Goal: Task Accomplishment & Management: Complete application form

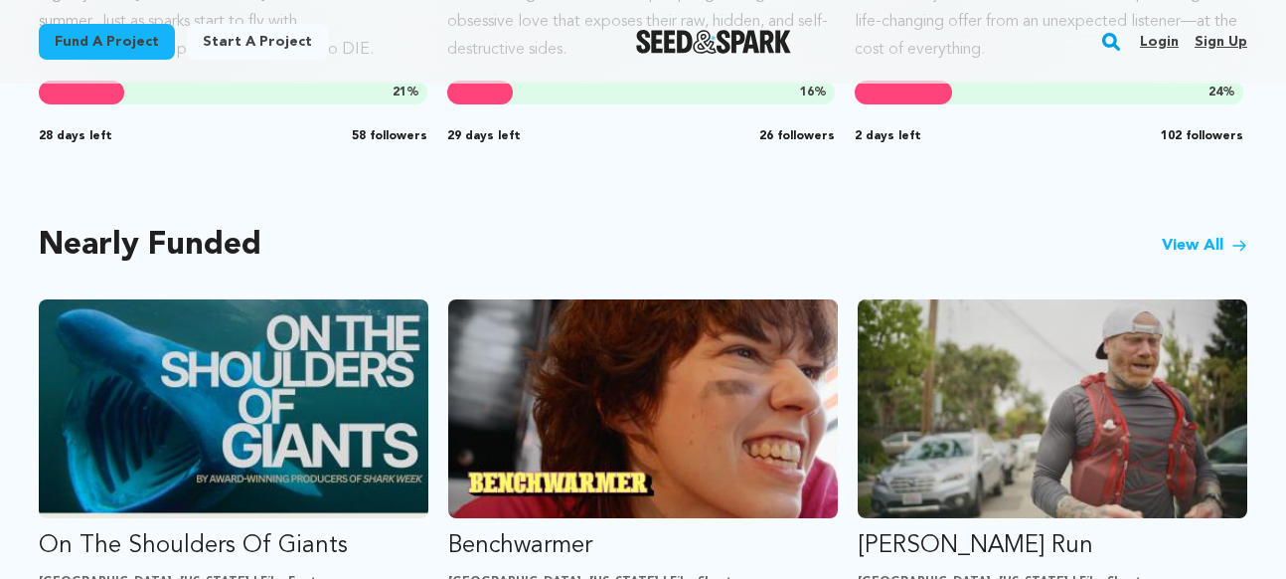
scroll to position [1523, 0]
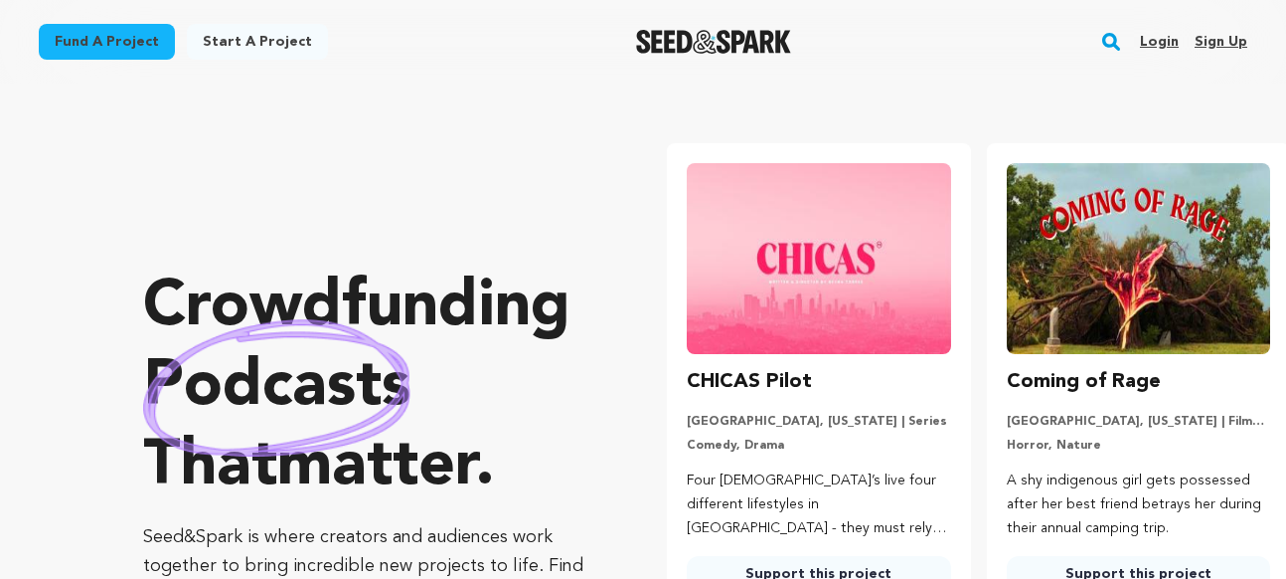
click at [100, 51] on link "Fund a project" at bounding box center [107, 42] width 136 height 36
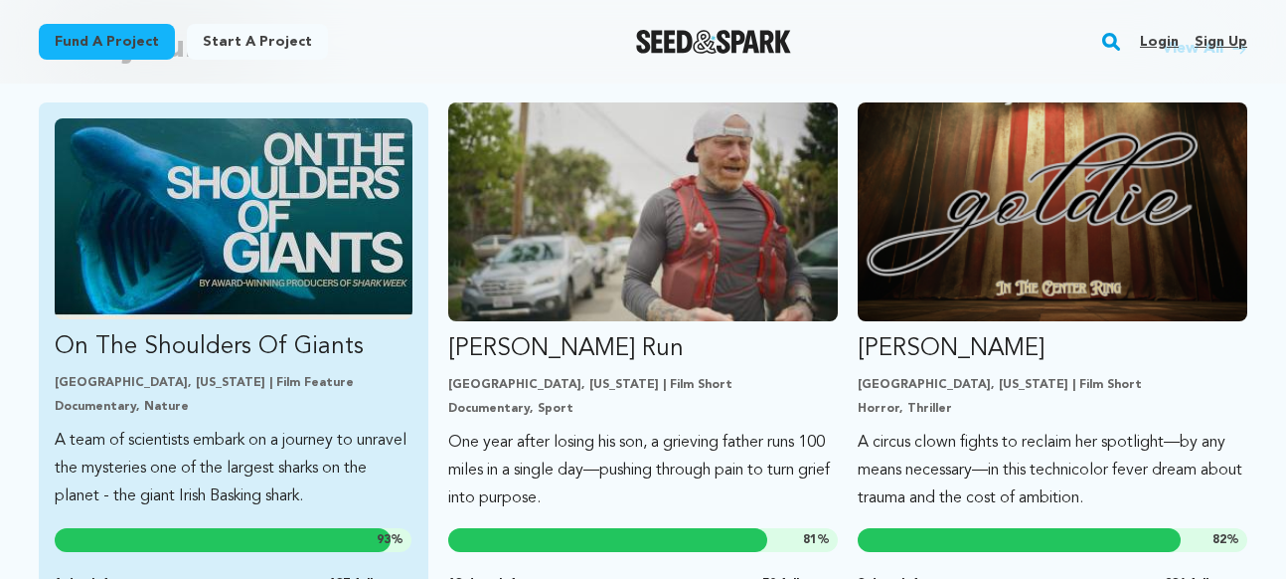
scroll to position [1765, 0]
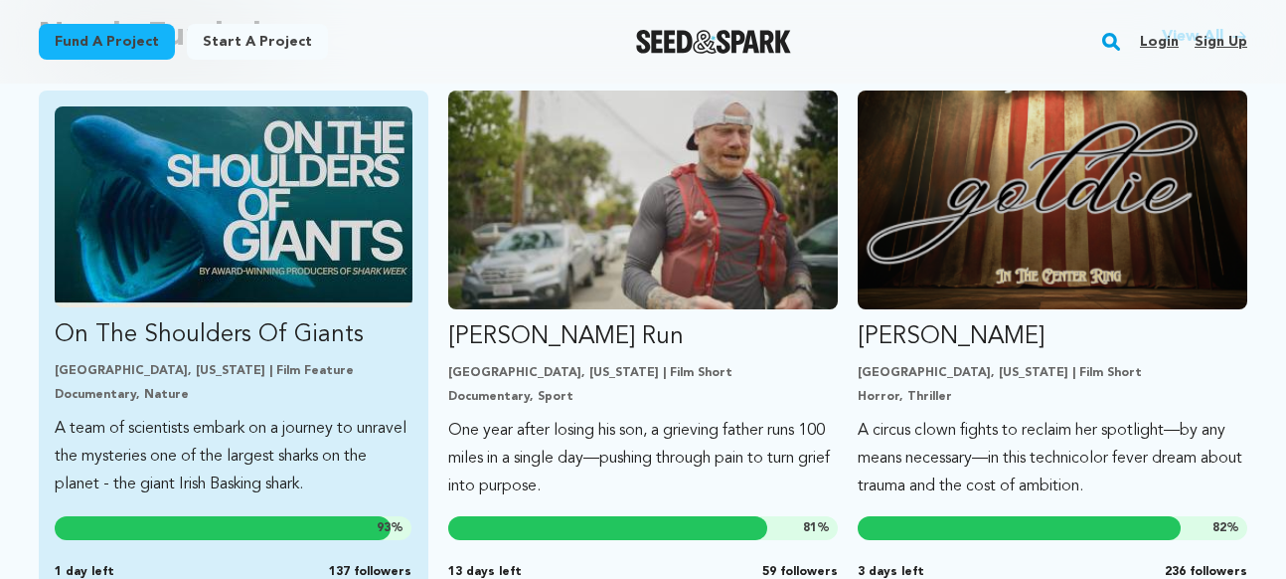
click at [260, 210] on img "Fund On The Shoulders Of Giants" at bounding box center [234, 206] width 358 height 201
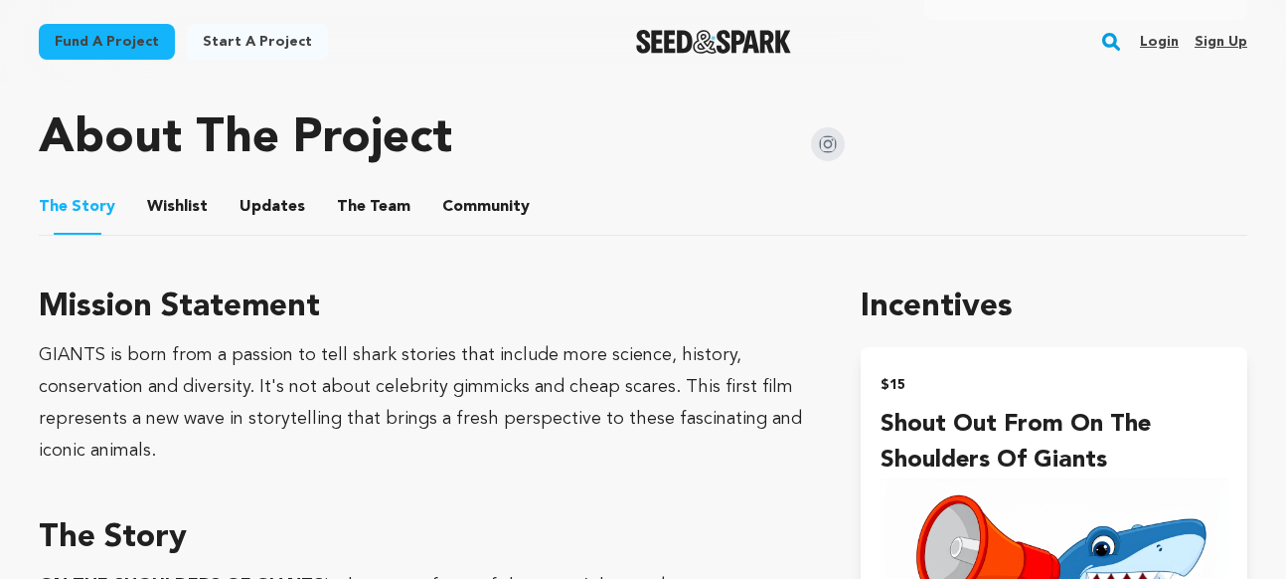
scroll to position [995, 0]
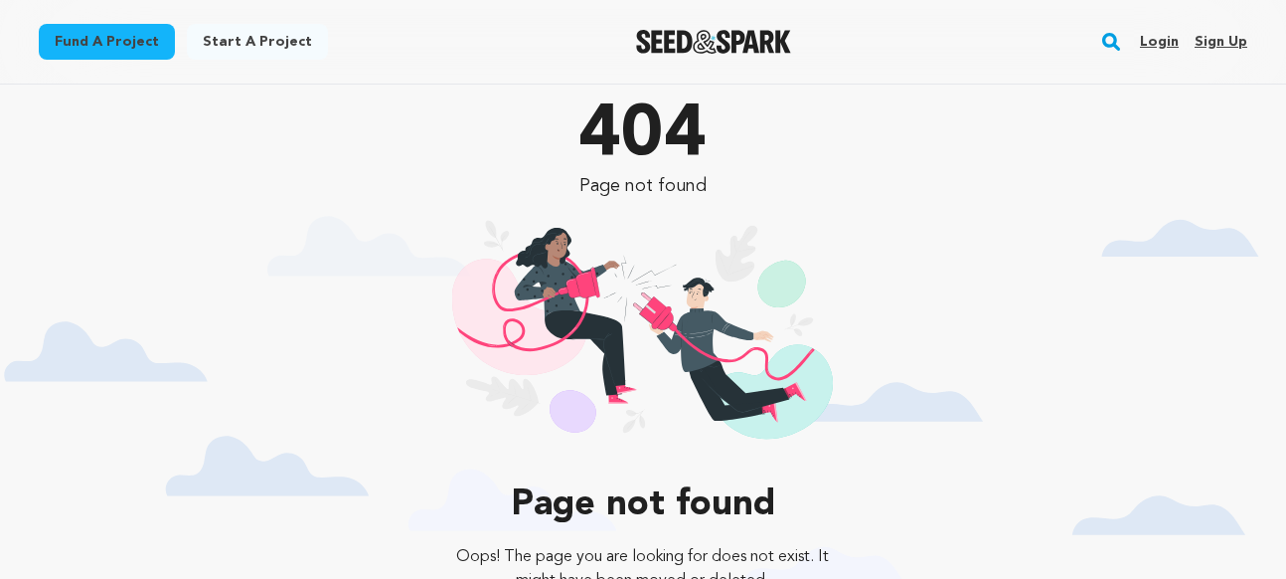
click at [1075, 8] on div at bounding box center [1127, 8] width 318 height 16
click at [1156, 41] on link "Login" at bounding box center [1159, 42] width 39 height 32
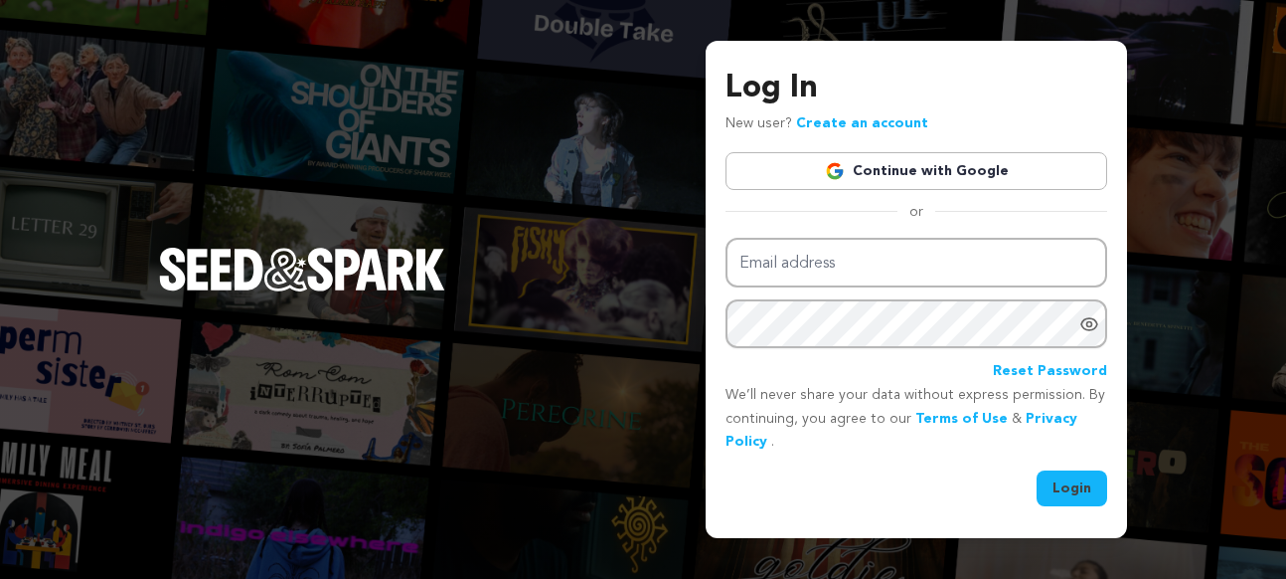
click at [824, 166] on link "Continue with Google" at bounding box center [917, 171] width 382 height 38
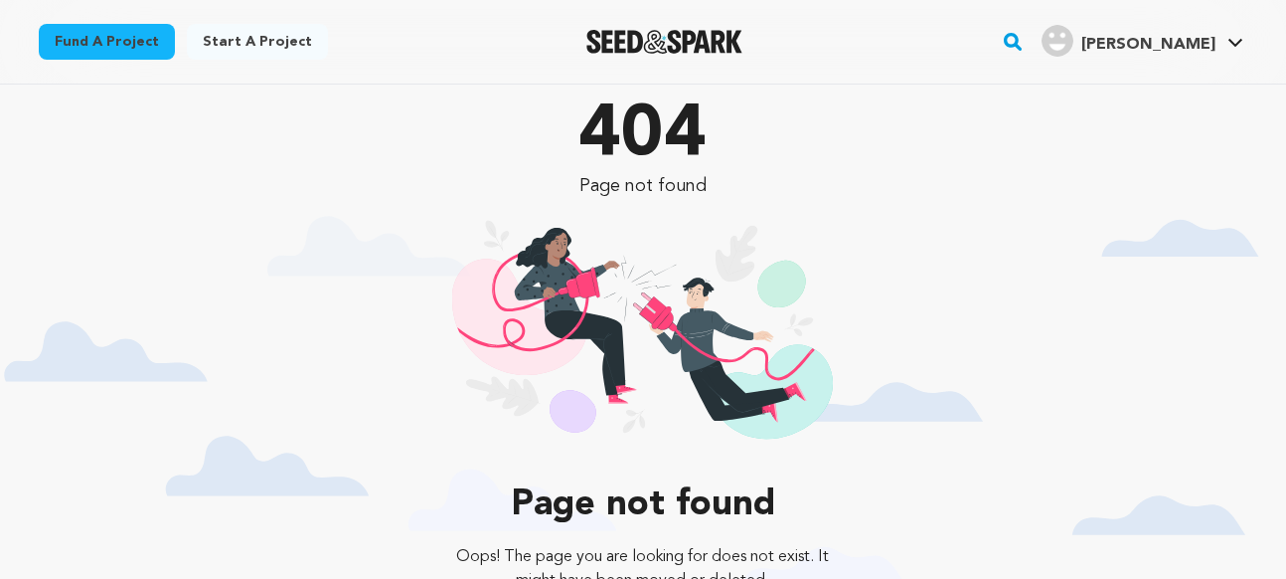
click at [1187, 46] on span "[PERSON_NAME]" at bounding box center [1149, 45] width 134 height 16
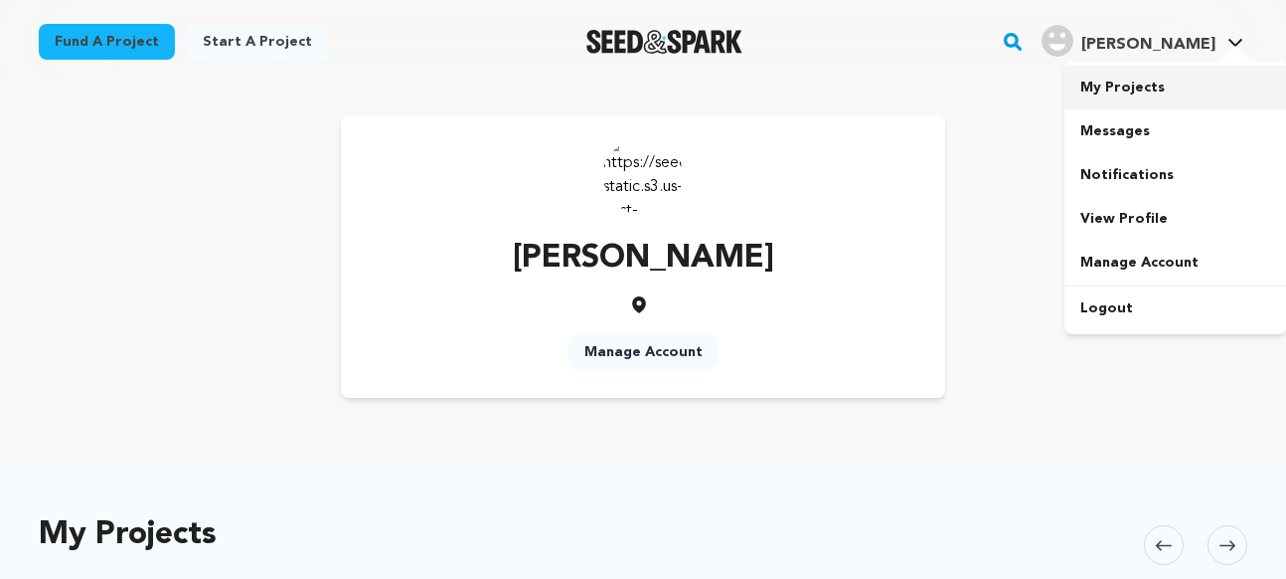
click at [1126, 86] on link "My Projects" at bounding box center [1176, 88] width 223 height 44
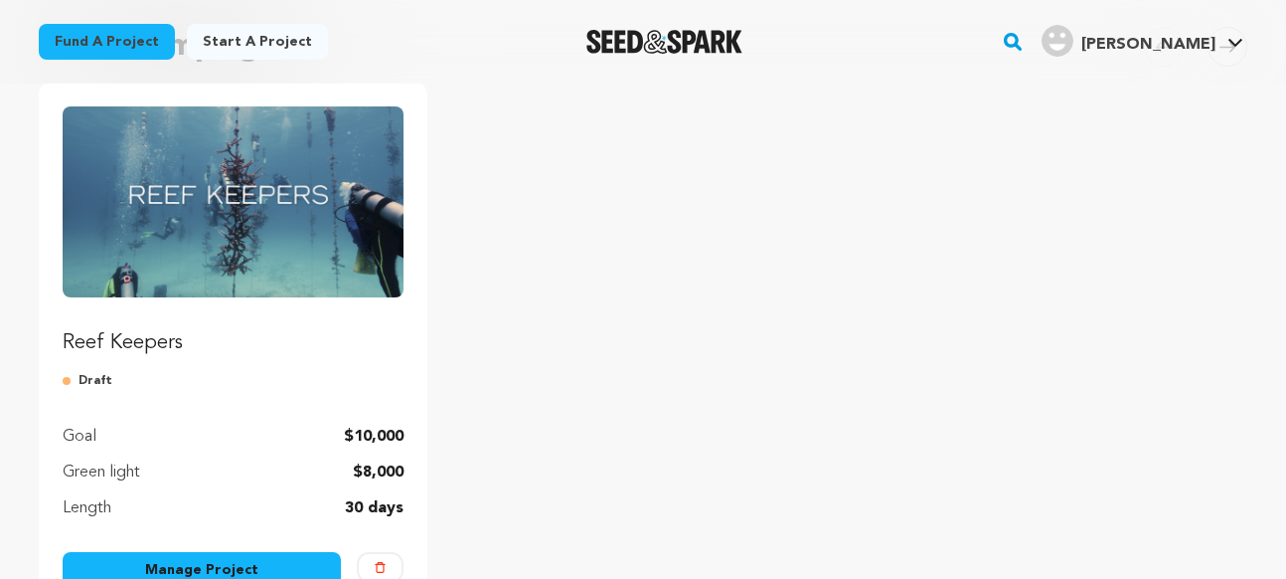
scroll to position [515, 0]
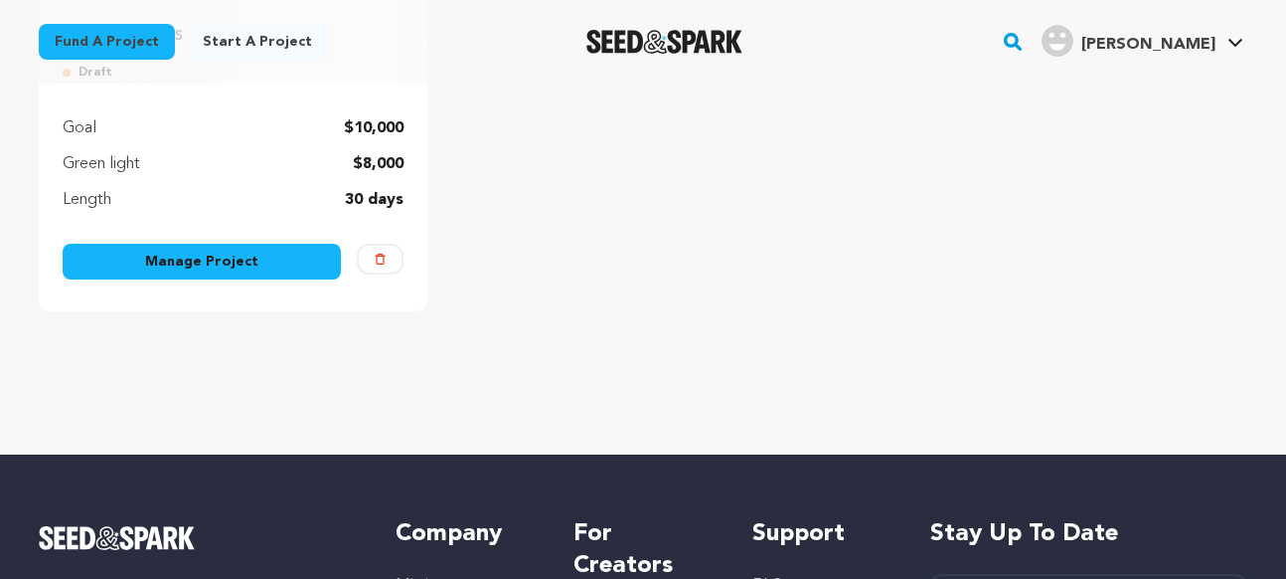
click at [272, 263] on link "Manage Project" at bounding box center [202, 262] width 278 height 36
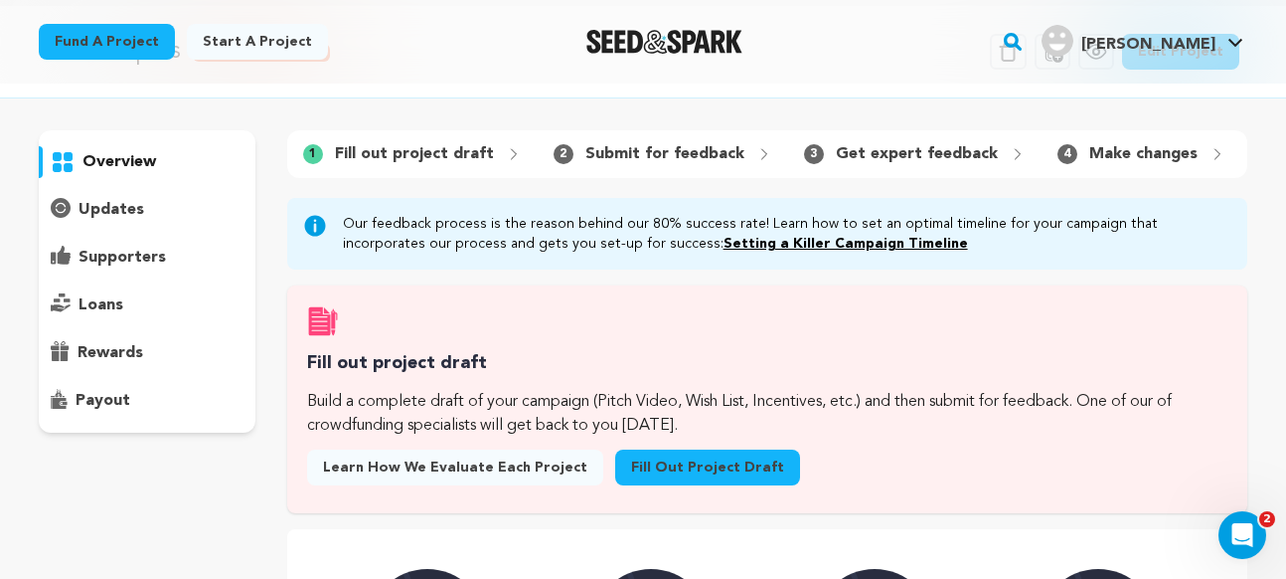
scroll to position [2, 0]
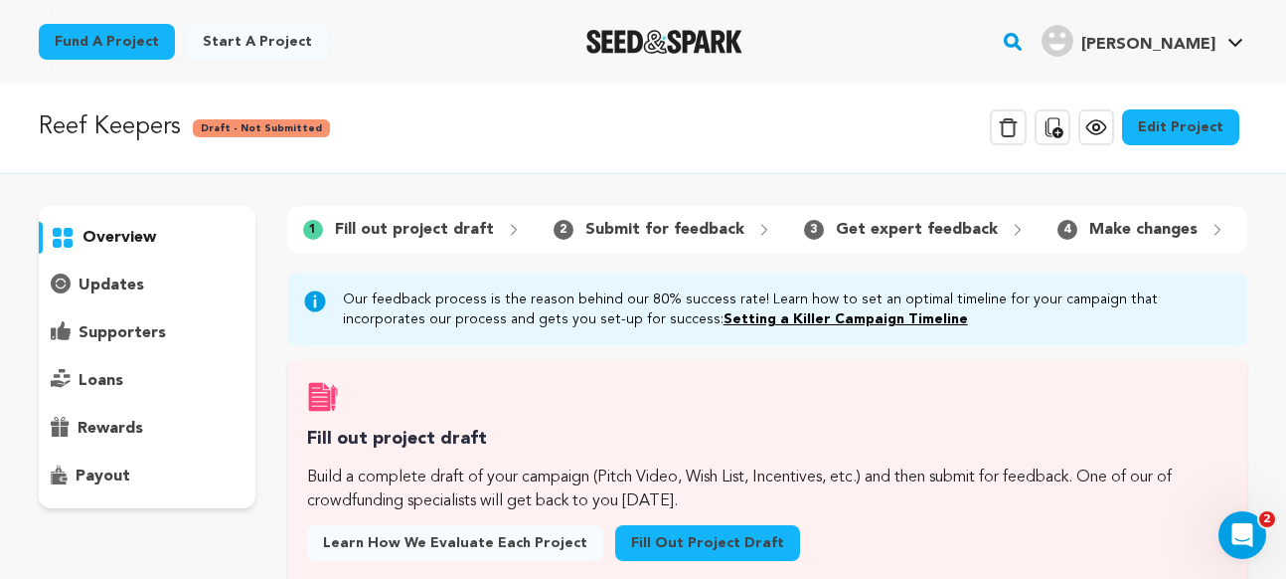
click at [1201, 126] on link "Edit Project" at bounding box center [1180, 127] width 117 height 36
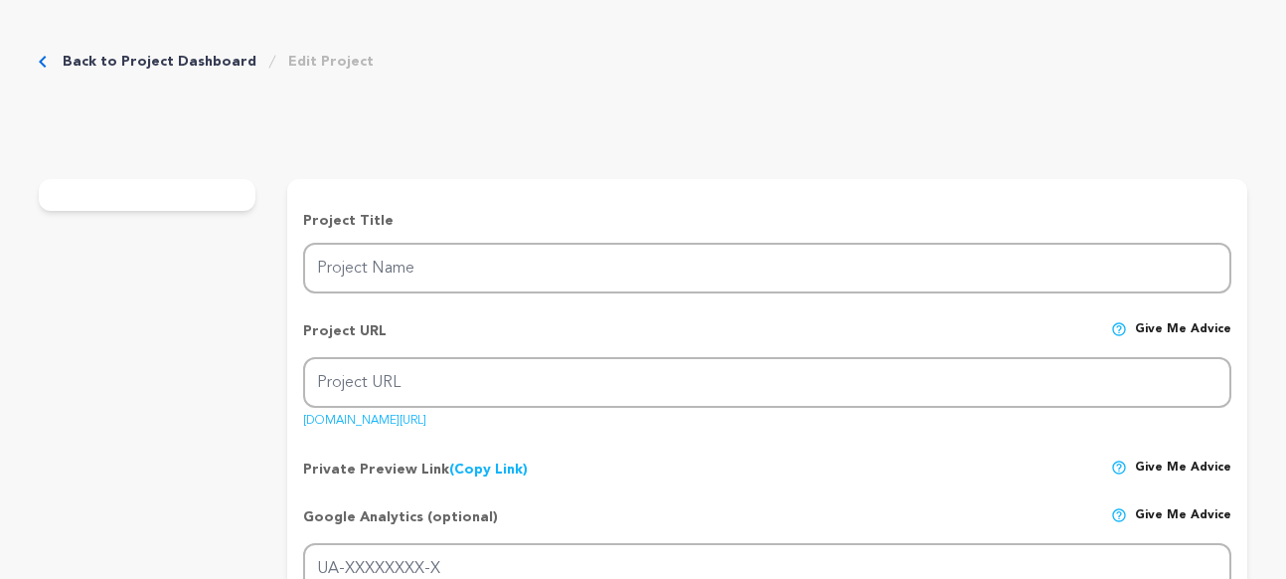
type input "Reef Keepers"
type input "reef-keepers"
type input "A tight-knit group of coral conservationists fights to restore the [US_STATE][G…"
type textarea "Amid record heat, storms, and disease, [US_STATE]’s Coral Reef is struggling to…"
type textarea "We are telling the human story of climate resilience in Florida, amplifying the…"
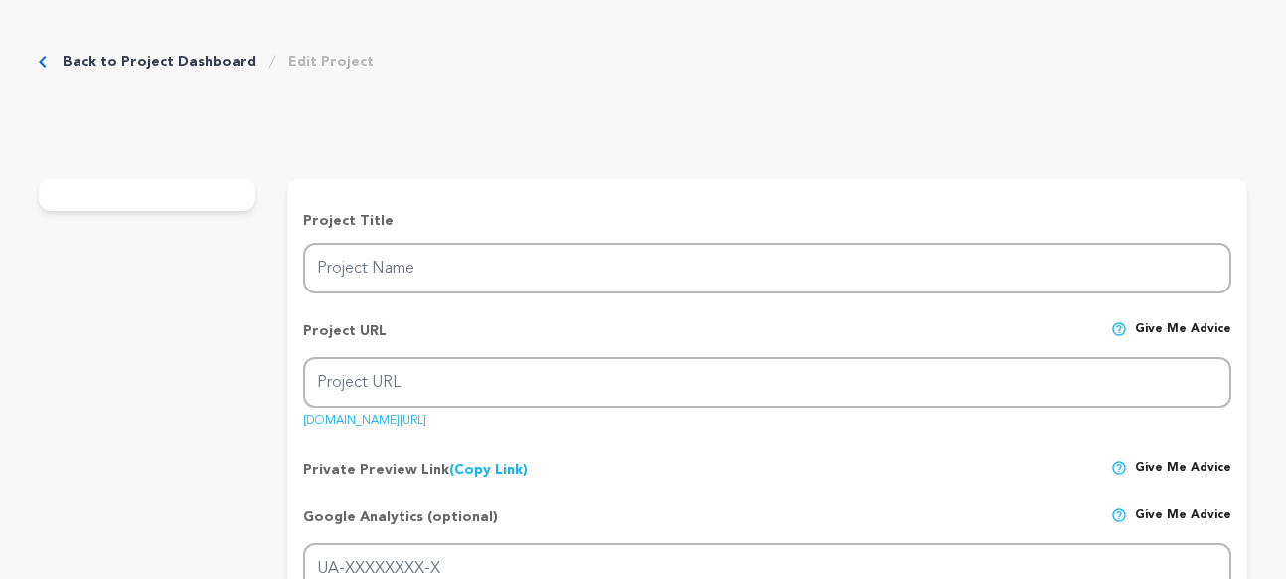
type textarea "Southern Documentary Fund is our fiscal sponsor: https://southerndocumentaryfun…"
radio input "true"
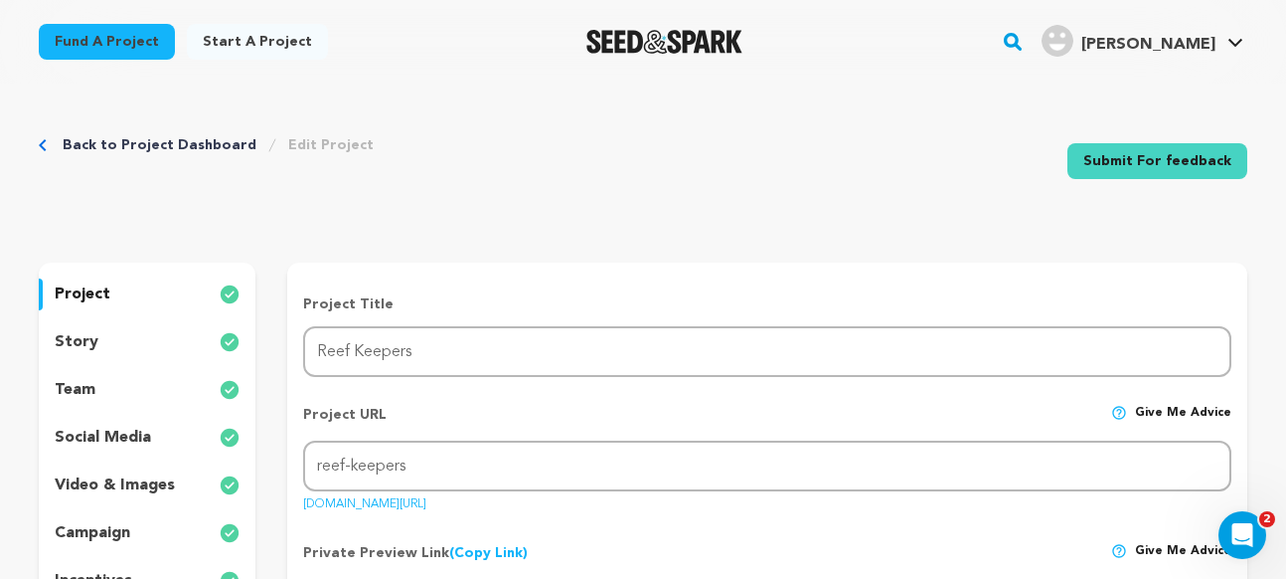
click at [158, 140] on link "Back to Project Dashboard" at bounding box center [160, 145] width 194 height 20
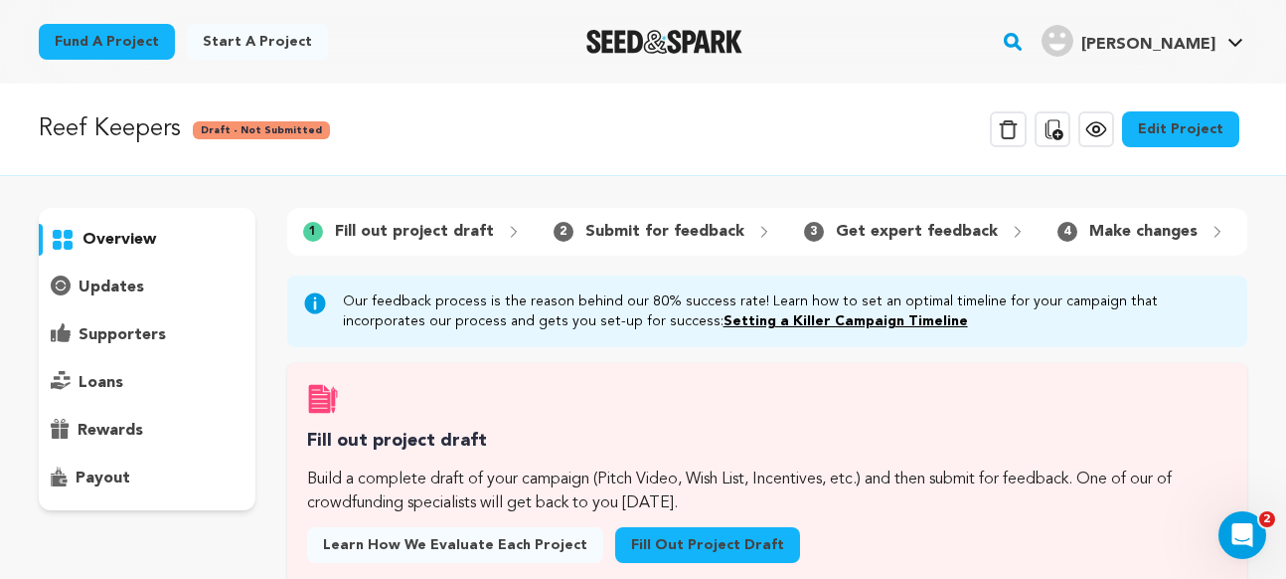
click at [149, 128] on p "Reef Keepers" at bounding box center [110, 129] width 142 height 36
click at [1100, 126] on icon at bounding box center [1097, 129] width 6 height 6
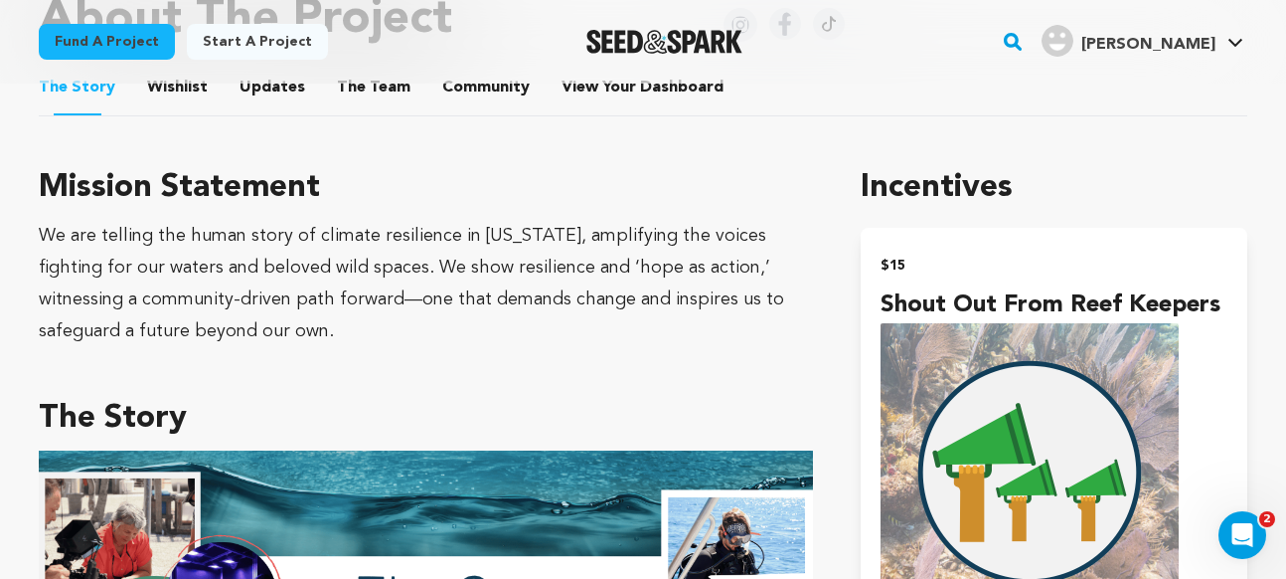
scroll to position [965, 0]
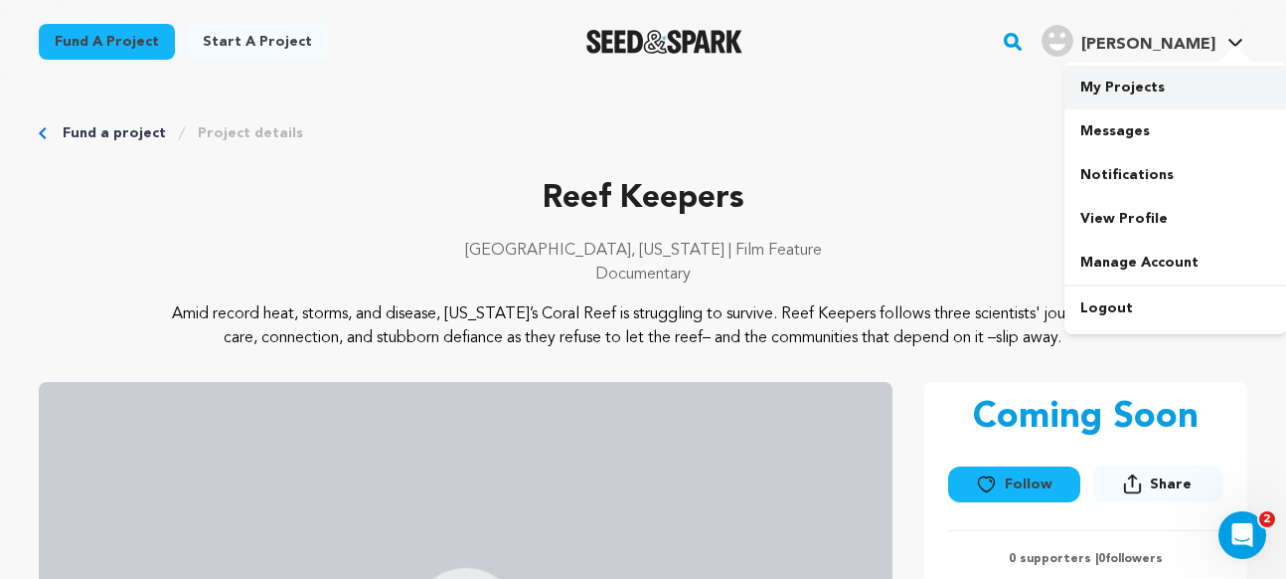
click at [1131, 86] on link "My Projects" at bounding box center [1176, 88] width 223 height 44
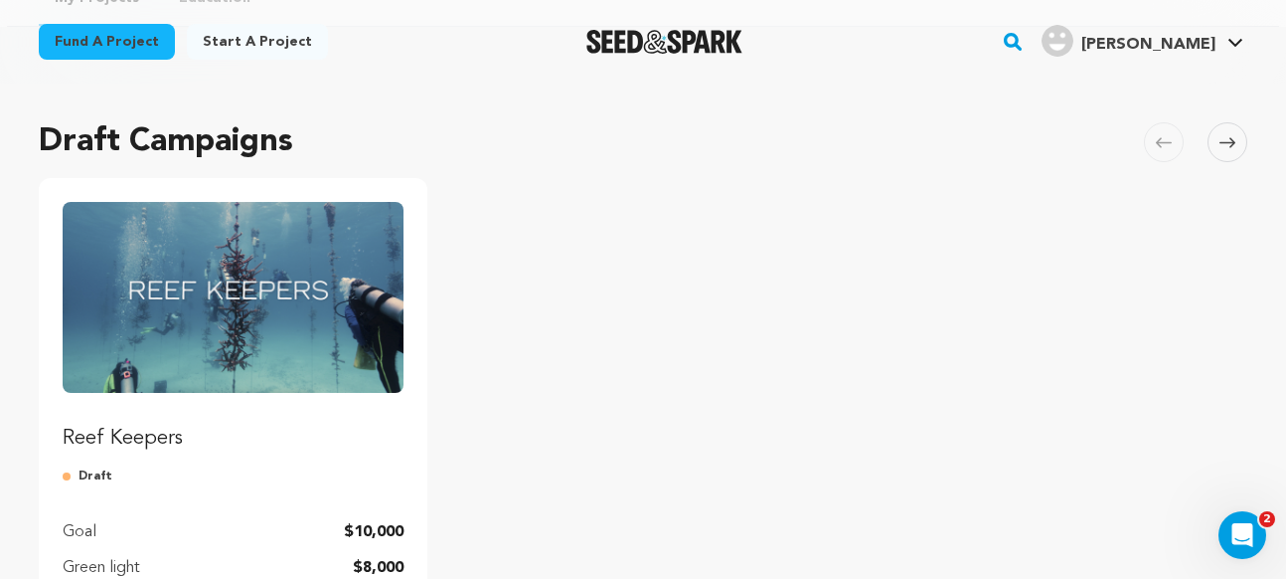
scroll to position [116, 0]
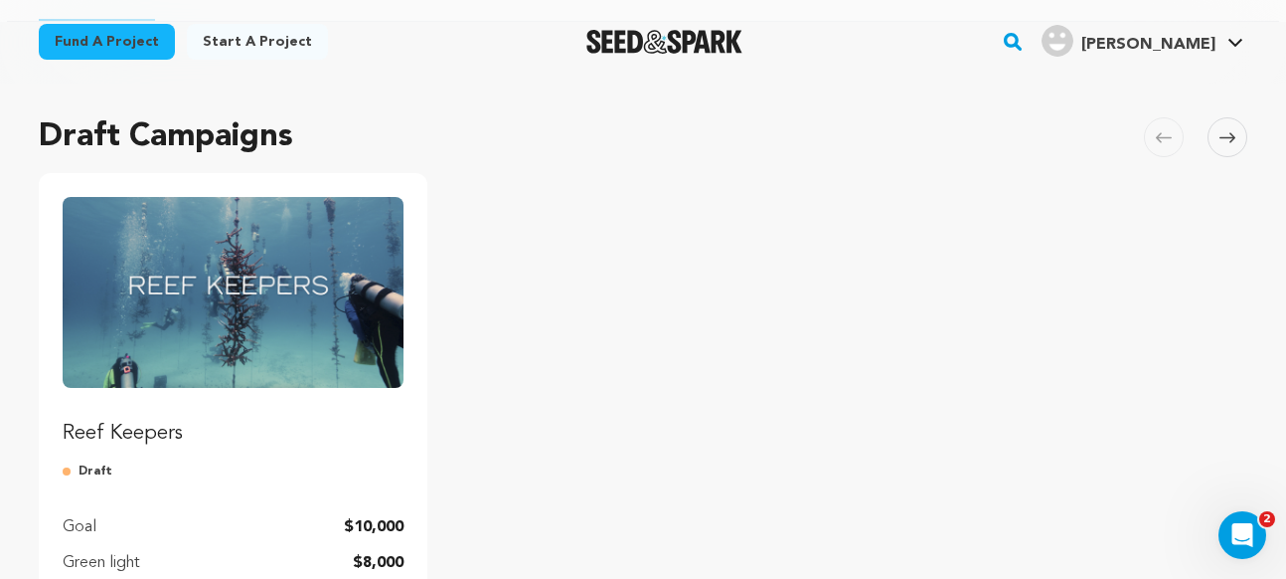
click at [326, 315] on img "Fund Reef Keepers" at bounding box center [233, 292] width 341 height 191
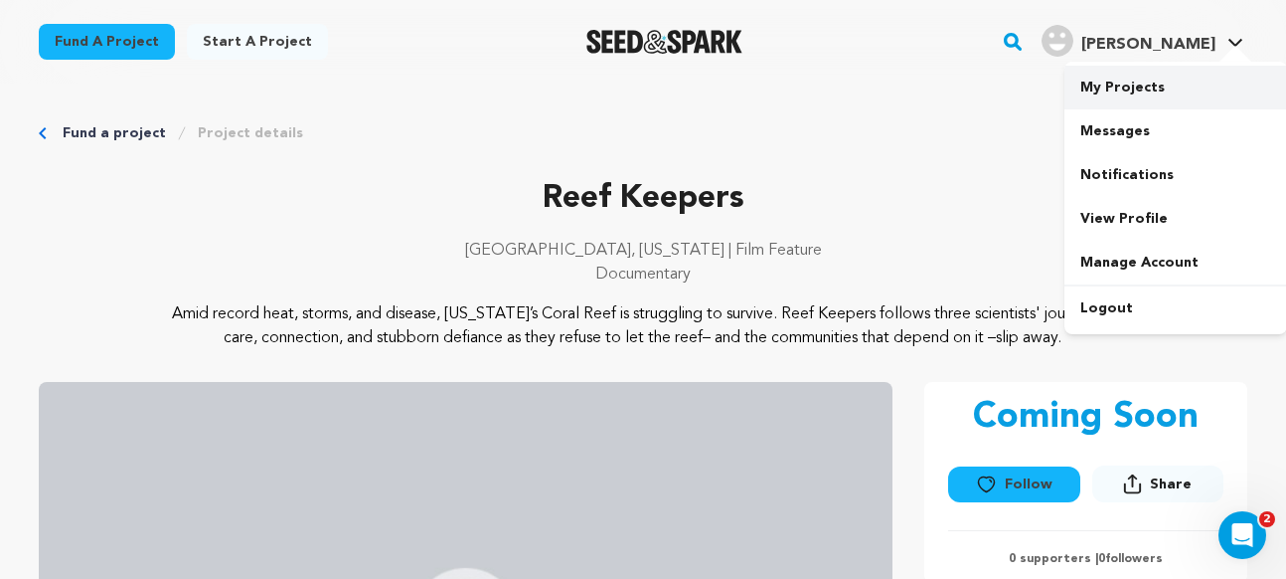
click at [1122, 88] on link "My Projects" at bounding box center [1176, 88] width 223 height 44
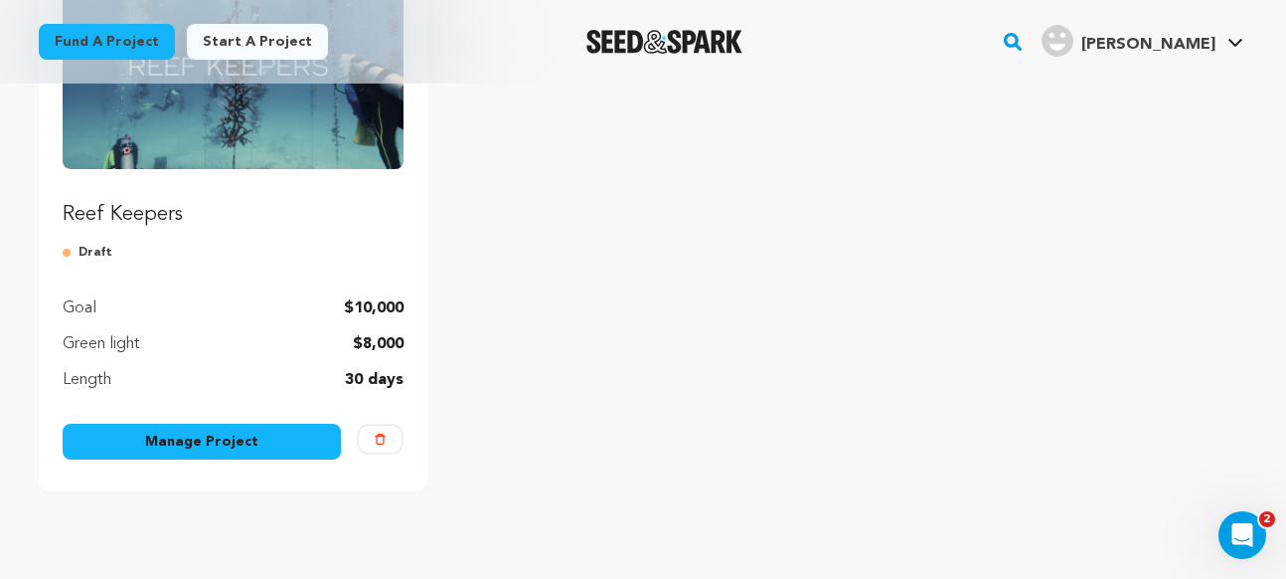
scroll to position [365, 0]
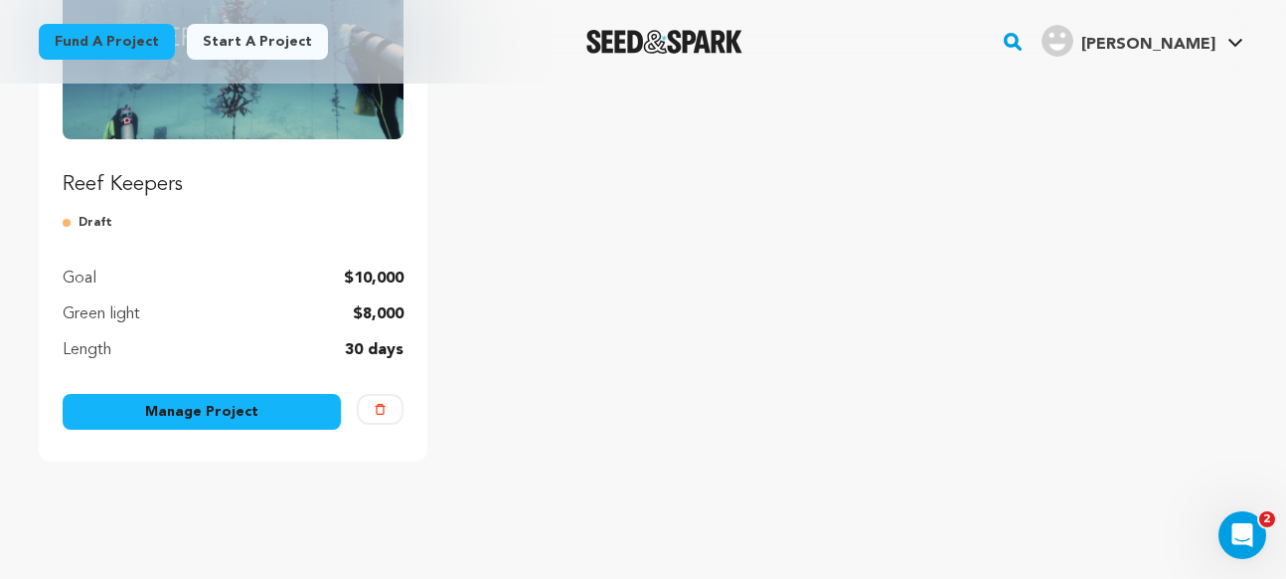
click at [155, 418] on link "Manage Project" at bounding box center [202, 412] width 278 height 36
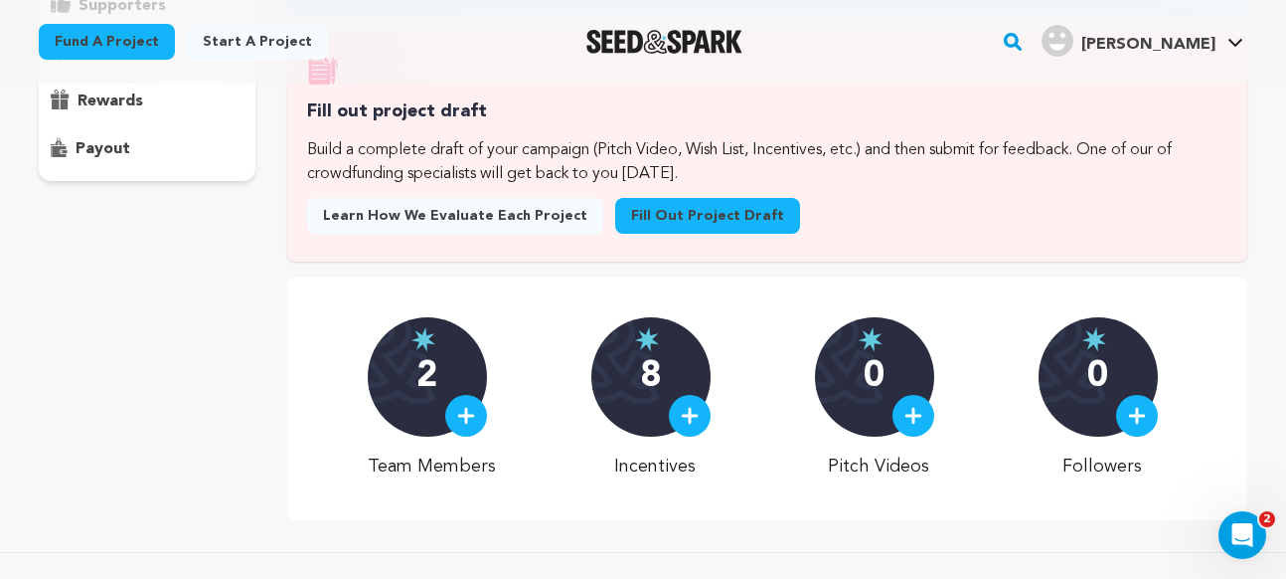
scroll to position [270, 0]
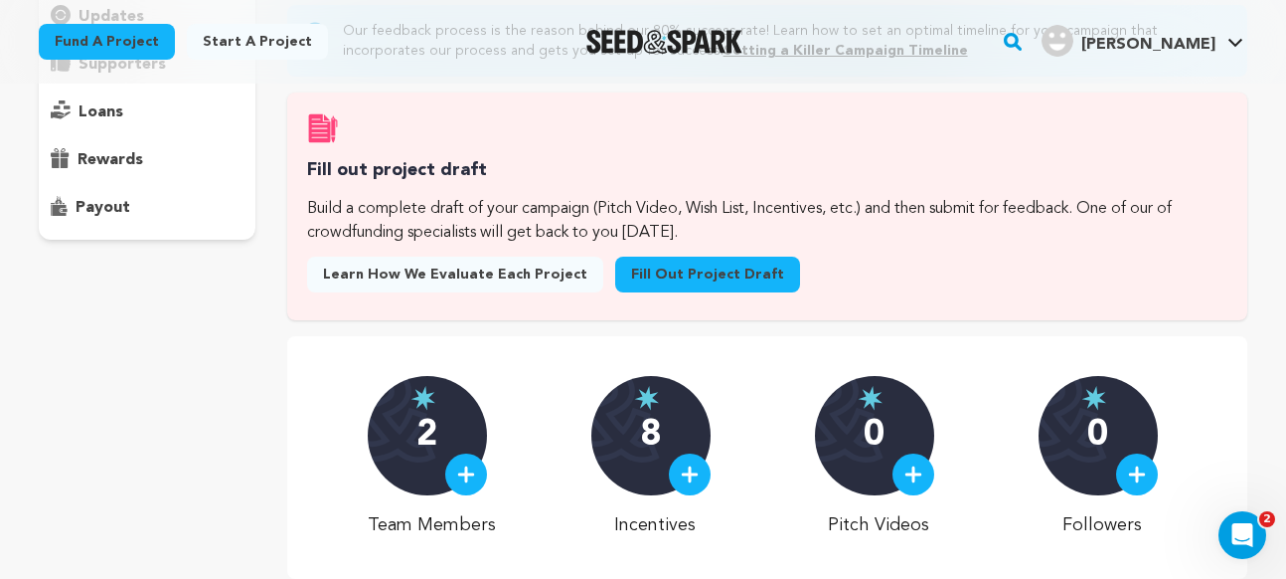
click at [627, 279] on link "Fill out project draft" at bounding box center [707, 275] width 185 height 36
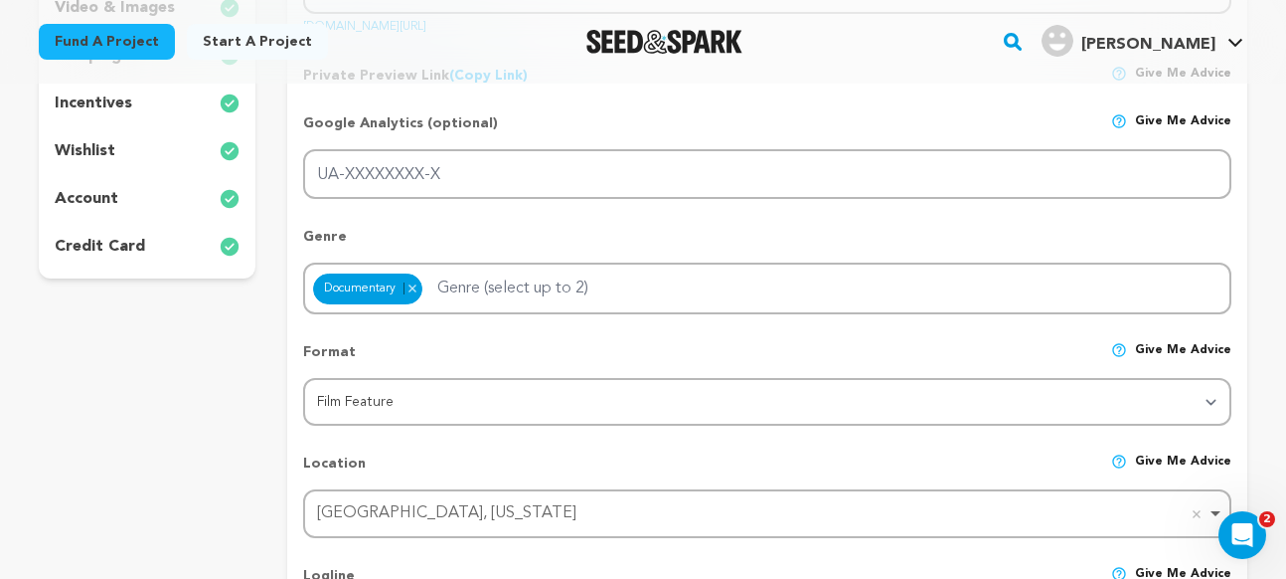
scroll to position [494, 0]
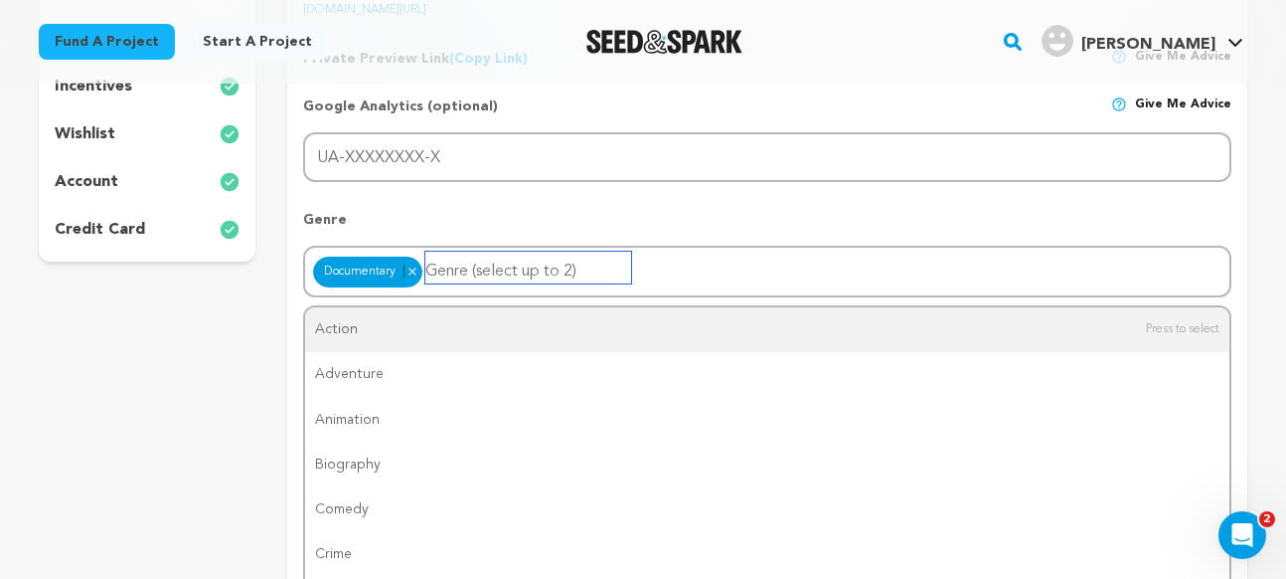
click at [530, 269] on input "Genre (select up to 2)" at bounding box center [529, 268] width 206 height 32
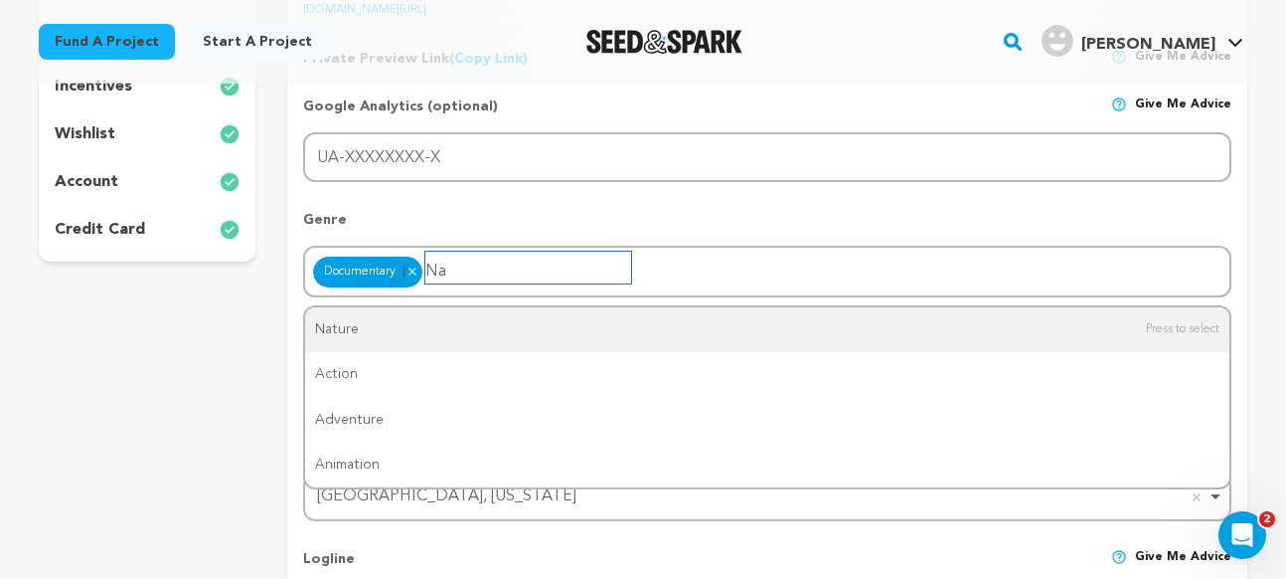
type input "Nat"
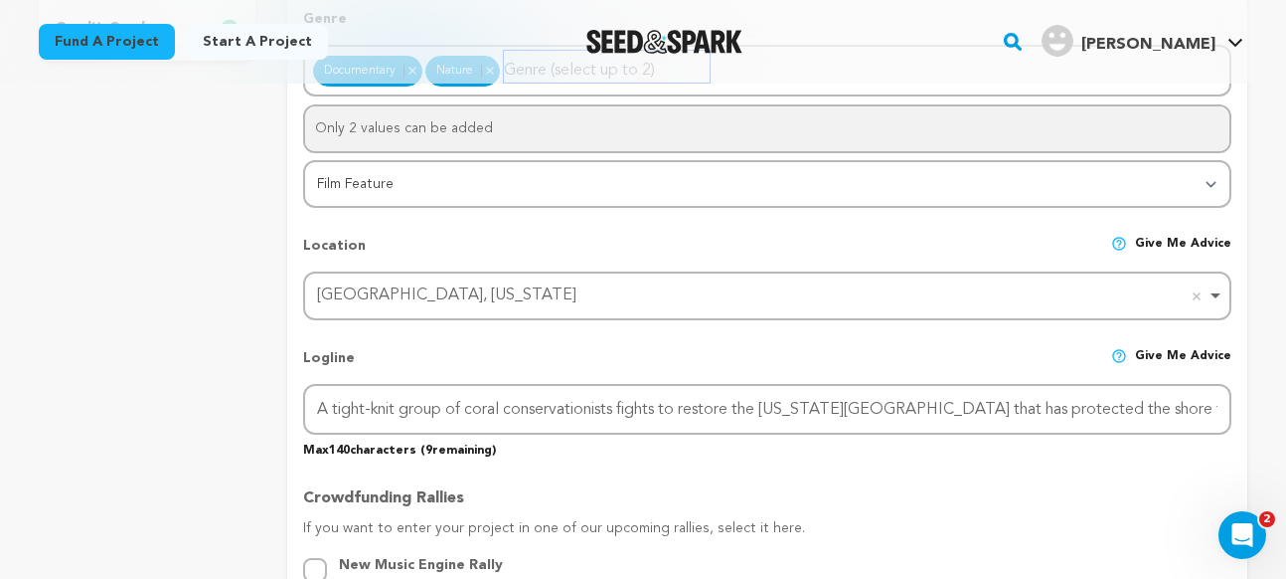
scroll to position [753, 0]
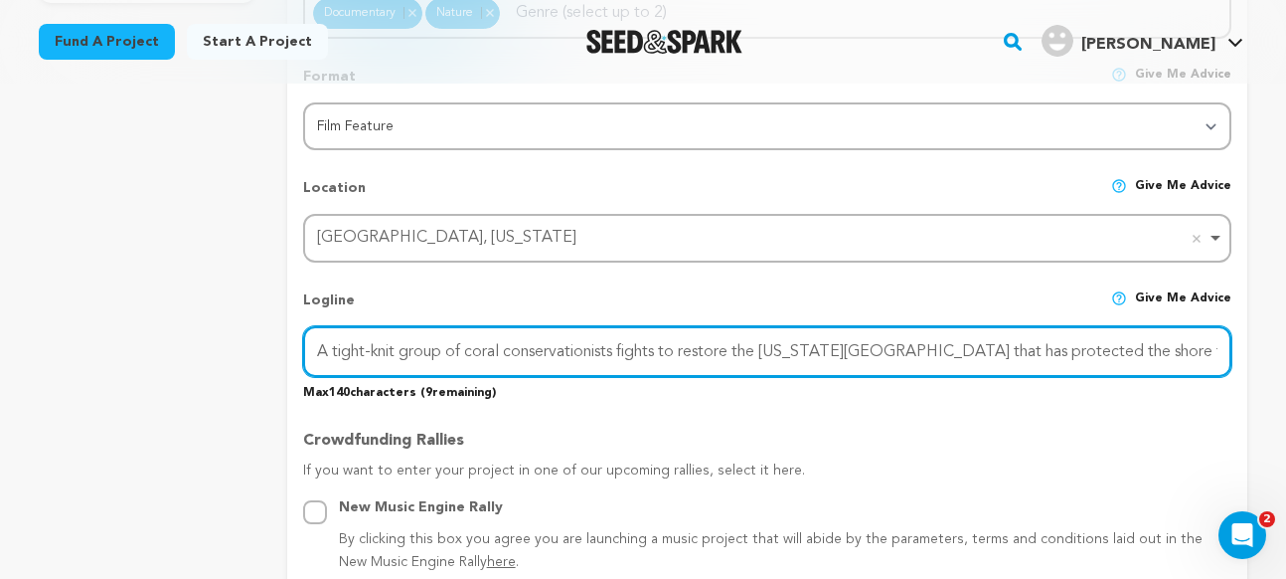
click at [810, 348] on input "A tight-knit group of coral conservationists fights to restore the Florida Cora…" at bounding box center [767, 351] width 929 height 51
click at [817, 348] on input "A tight-knit group of coral conservationists fights to restore the Florida Cora…" at bounding box center [767, 351] width 929 height 51
drag, startPoint x: 816, startPoint y: 348, endPoint x: 776, endPoint y: 347, distance: 39.8
click at [783, 348] on input "A tight-knit group of coral conservationists fights to restore the Florida Cora…" at bounding box center [767, 351] width 929 height 51
click at [769, 347] on input "A tight-knit group of coral conservationists fights to restore the Florida Cora…" at bounding box center [767, 351] width 929 height 51
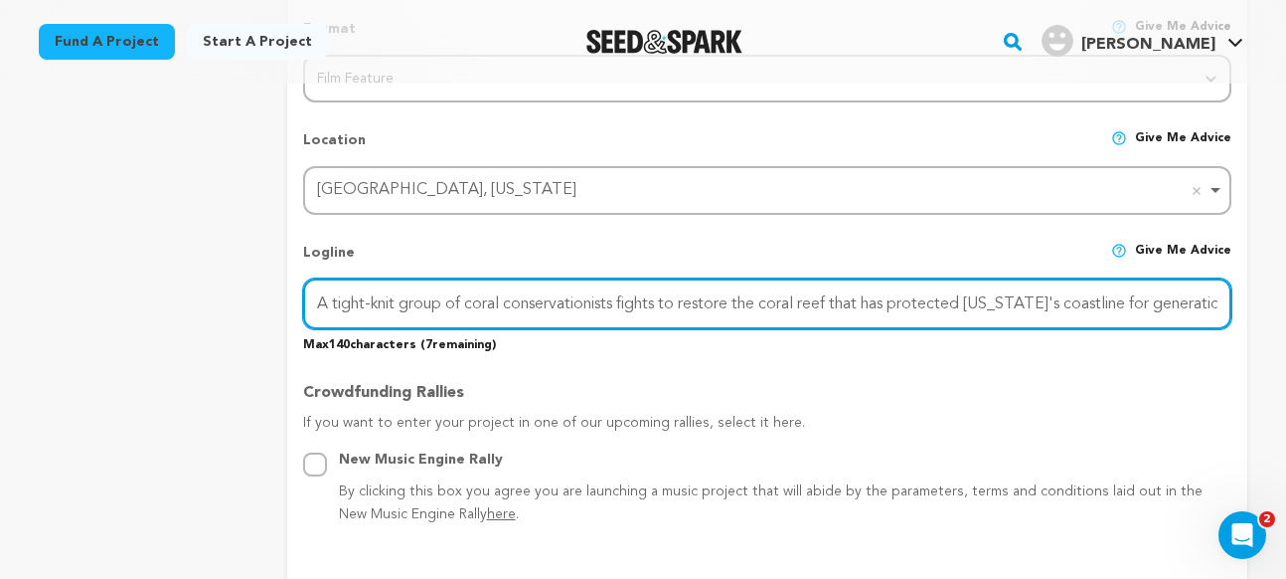
scroll to position [804, 0]
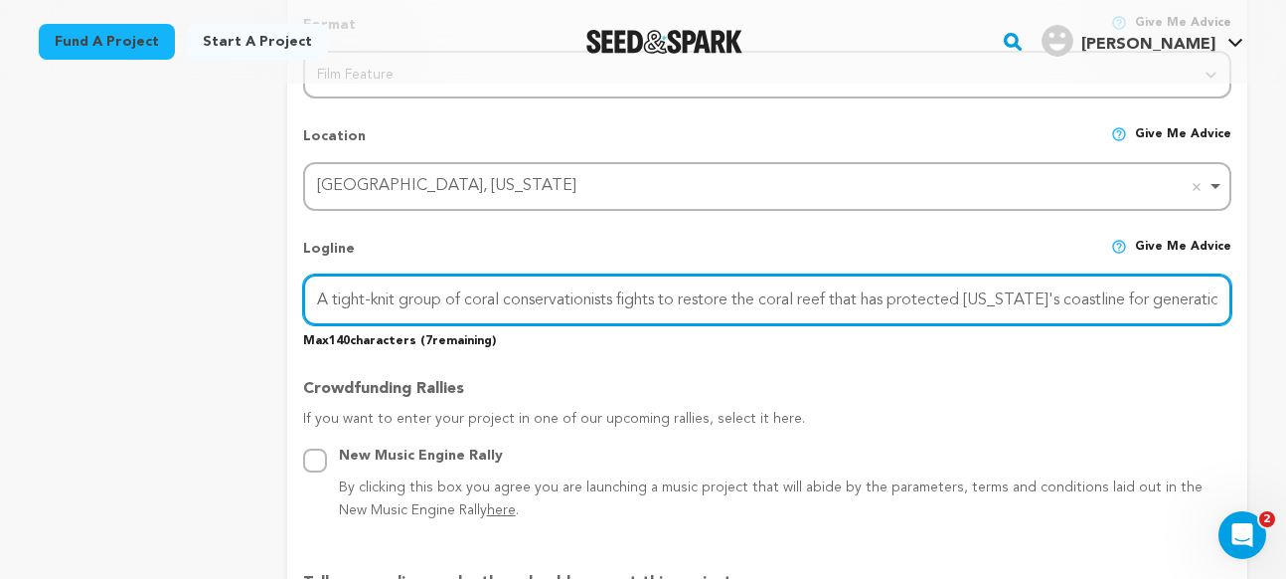
drag, startPoint x: 800, startPoint y: 296, endPoint x: 769, endPoint y: 297, distance: 31.8
click at [769, 297] on input "A tight-knit group of coral conservationists fights to restore the coral reef t…" at bounding box center [767, 299] width 929 height 51
type input "A tight-knit group of coral conservationists fights to restore the reef that ha…"
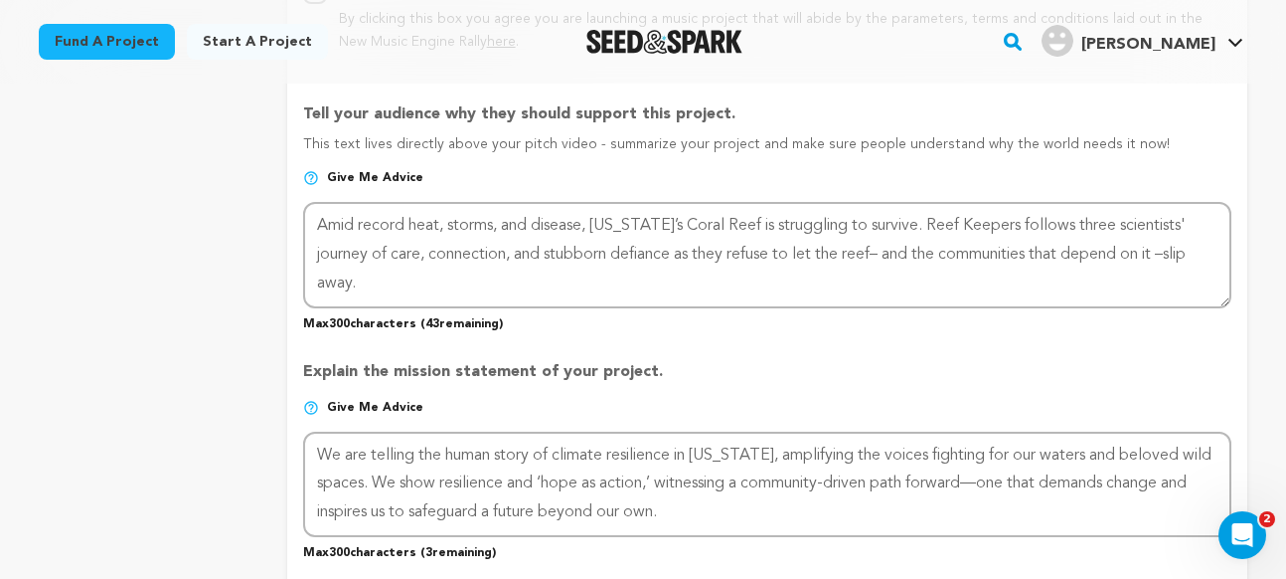
scroll to position [1262, 0]
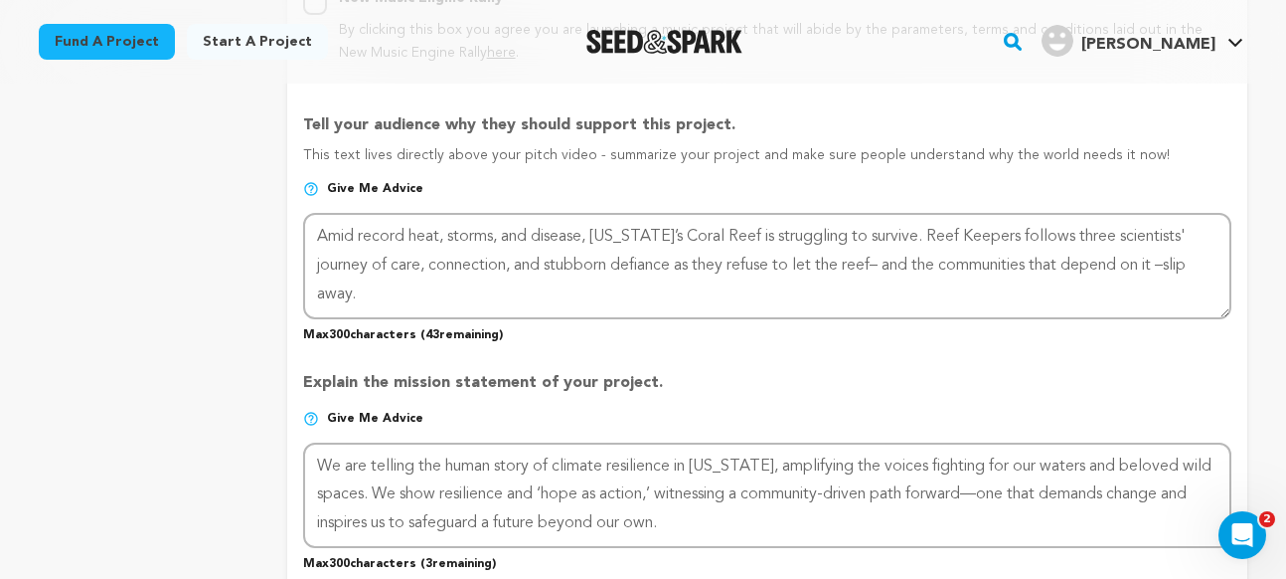
drag, startPoint x: 304, startPoint y: 120, endPoint x: 761, endPoint y: 124, distance: 456.4
click at [761, 124] on p "Tell your audience why they should support this project." at bounding box center [767, 129] width 929 height 32
copy p "Tell your audience why they should support this project."
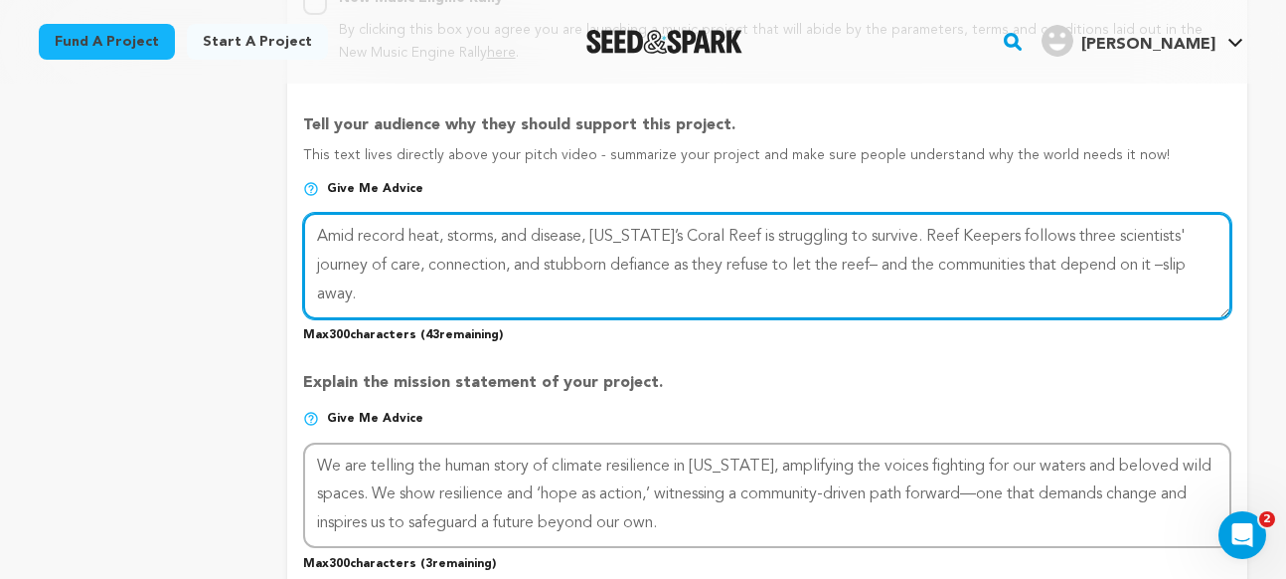
drag, startPoint x: 317, startPoint y: 234, endPoint x: 371, endPoint y: 287, distance: 75.9
click at [369, 287] on textarea at bounding box center [767, 265] width 929 height 105
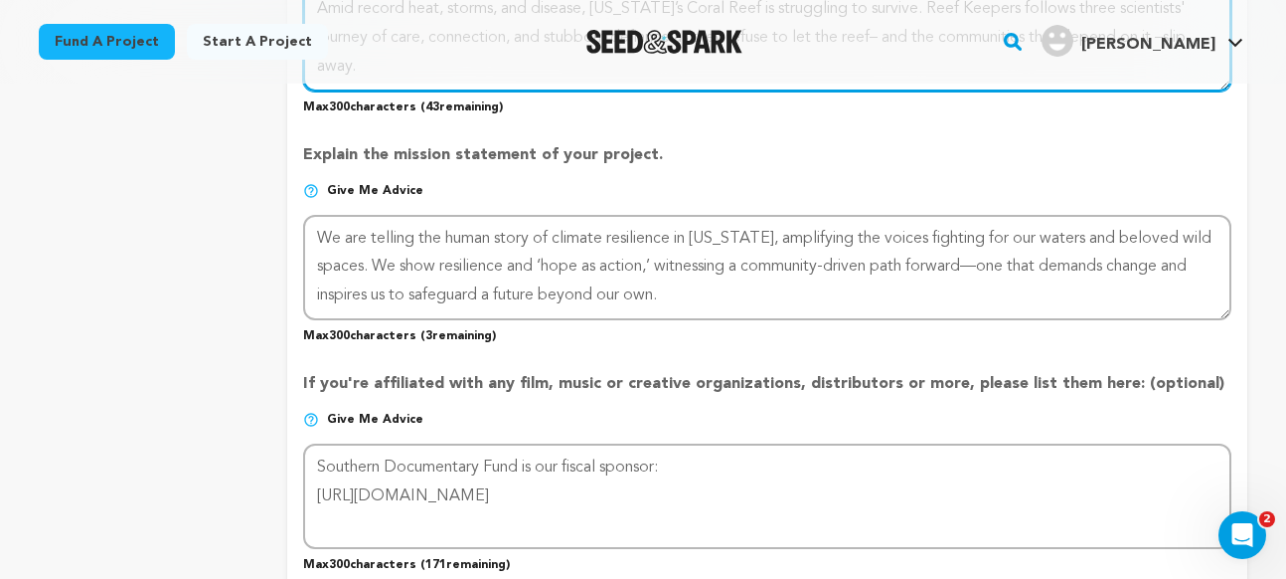
scroll to position [1490, 0]
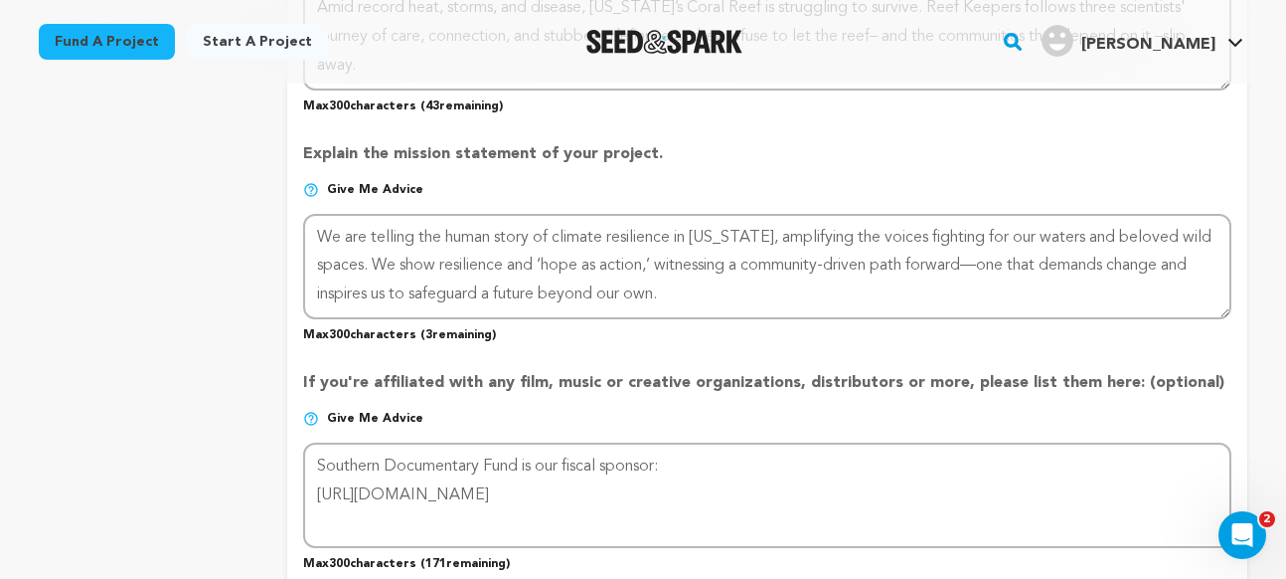
drag, startPoint x: 304, startPoint y: 150, endPoint x: 662, endPoint y: 144, distance: 358.0
click at [662, 144] on p "Explain the mission statement of your project." at bounding box center [767, 162] width 929 height 40
copy p "Explain the mission statement of your project."
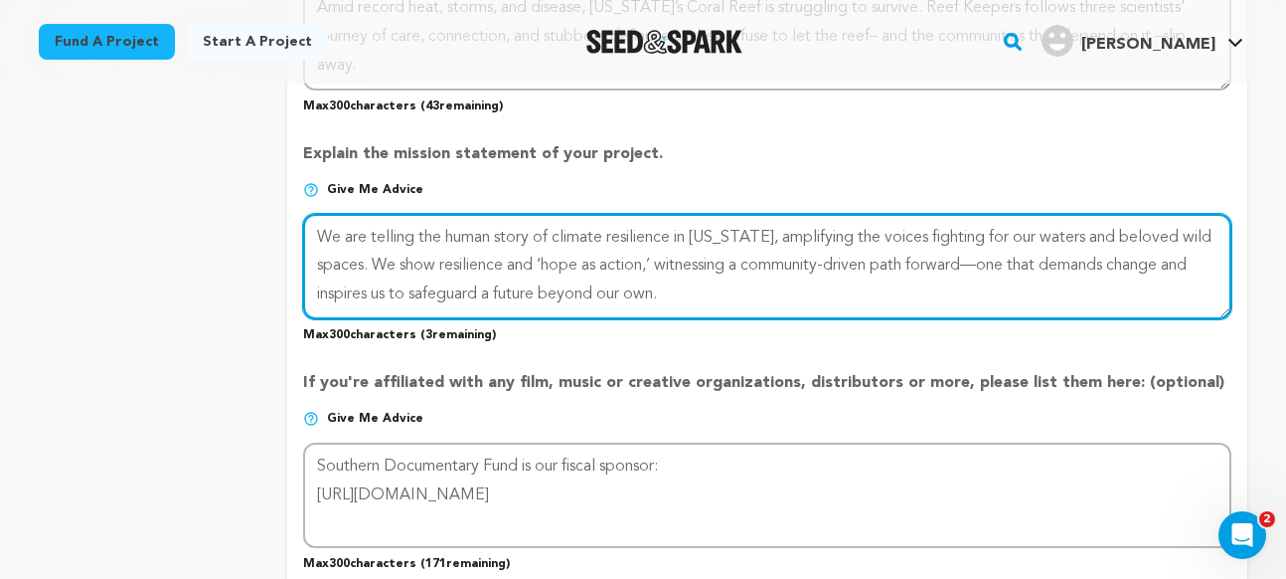
drag, startPoint x: 319, startPoint y: 236, endPoint x: 661, endPoint y: 290, distance: 346.3
click at [679, 298] on textarea at bounding box center [767, 266] width 929 height 105
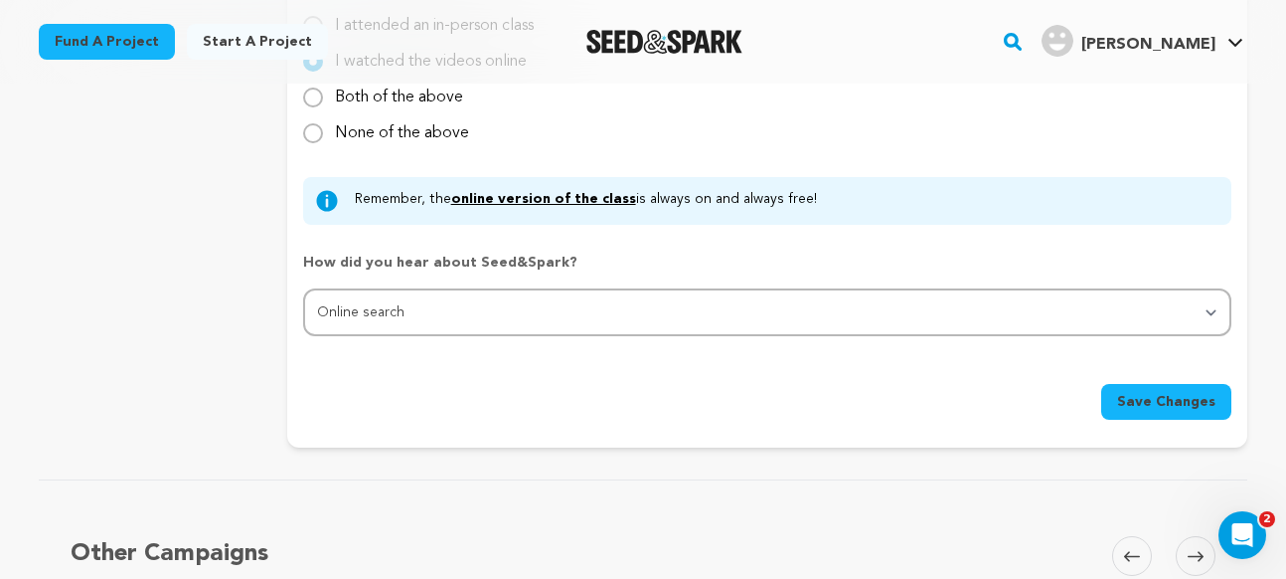
scroll to position [1965, 0]
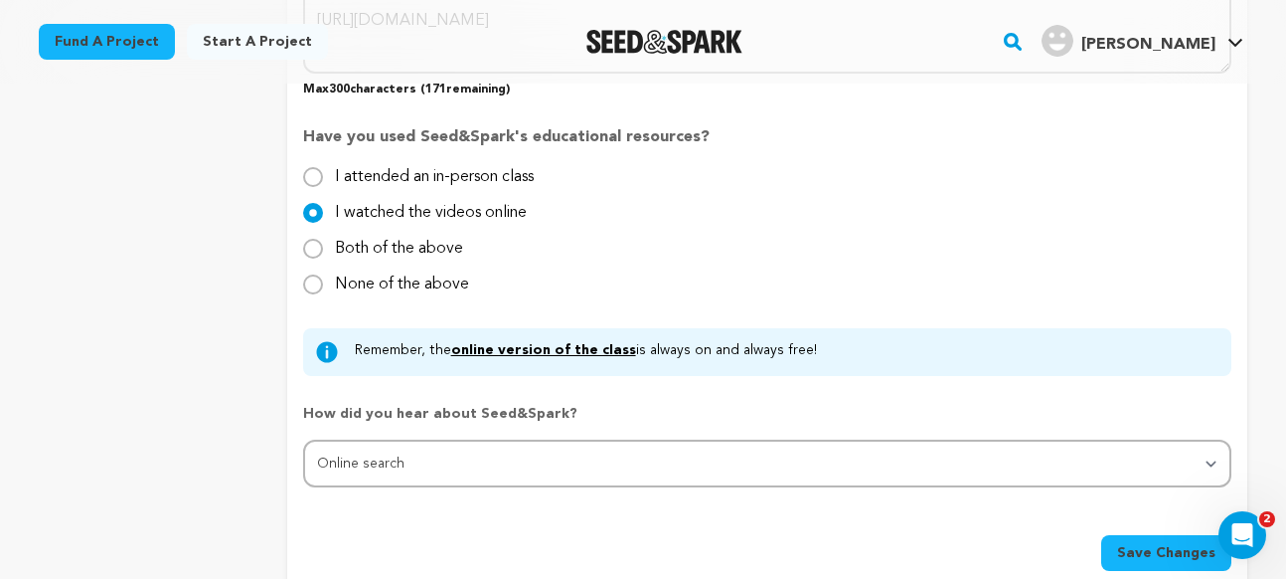
click at [1150, 552] on span "Save Changes" at bounding box center [1166, 553] width 98 height 20
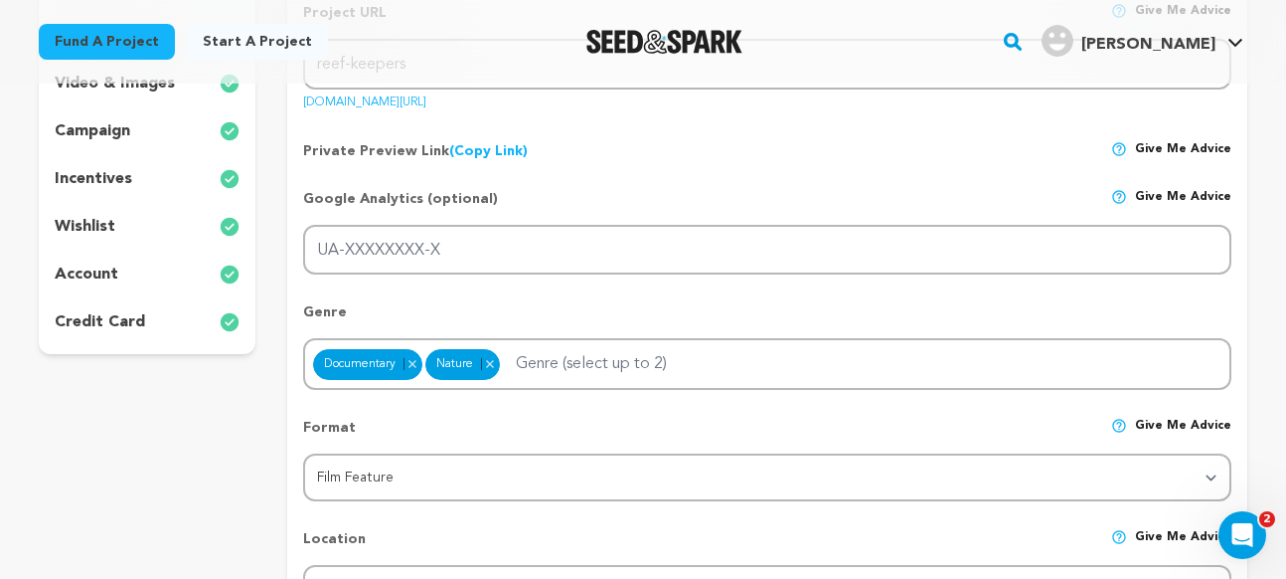
scroll to position [138, 0]
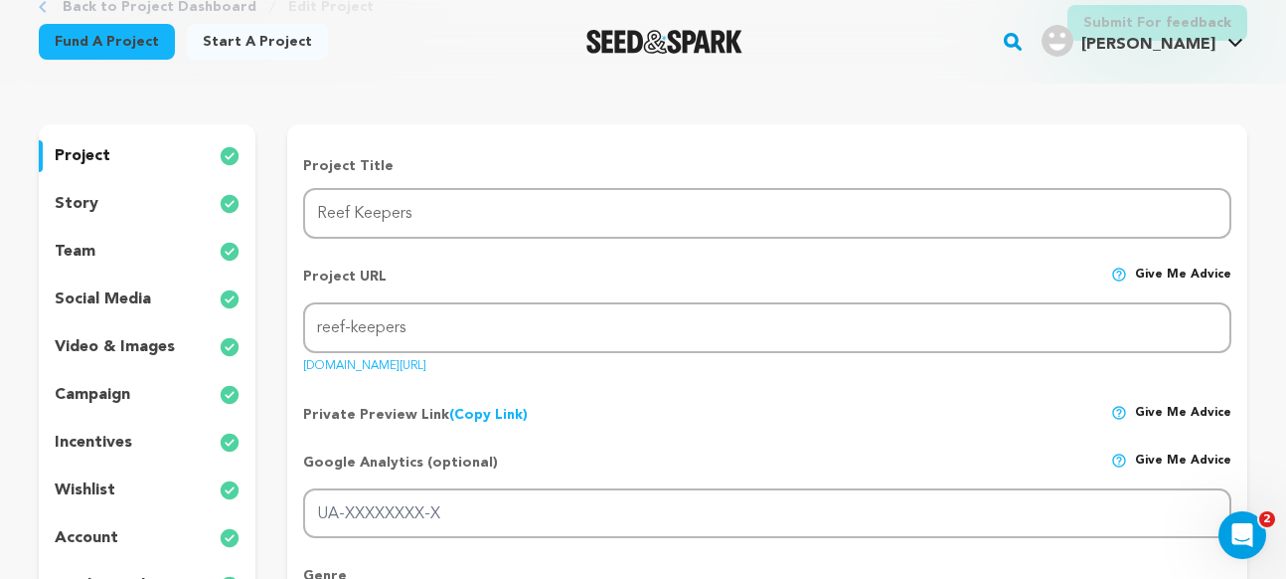
click at [67, 206] on p "story" at bounding box center [77, 204] width 44 height 24
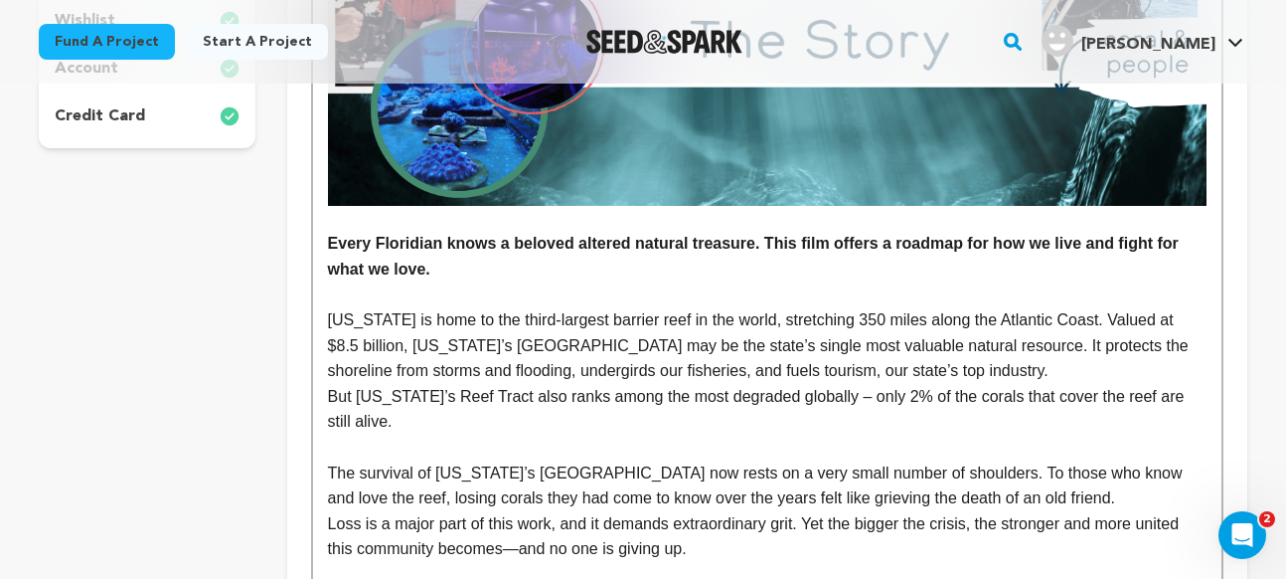
scroll to position [581, 0]
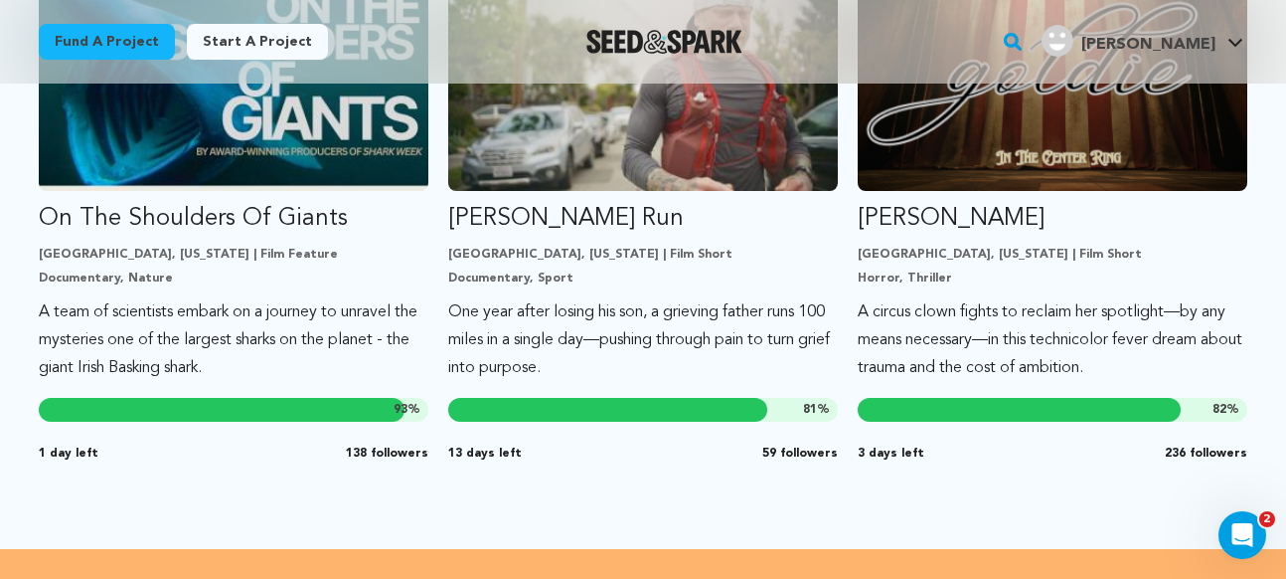
scroll to position [1916, 0]
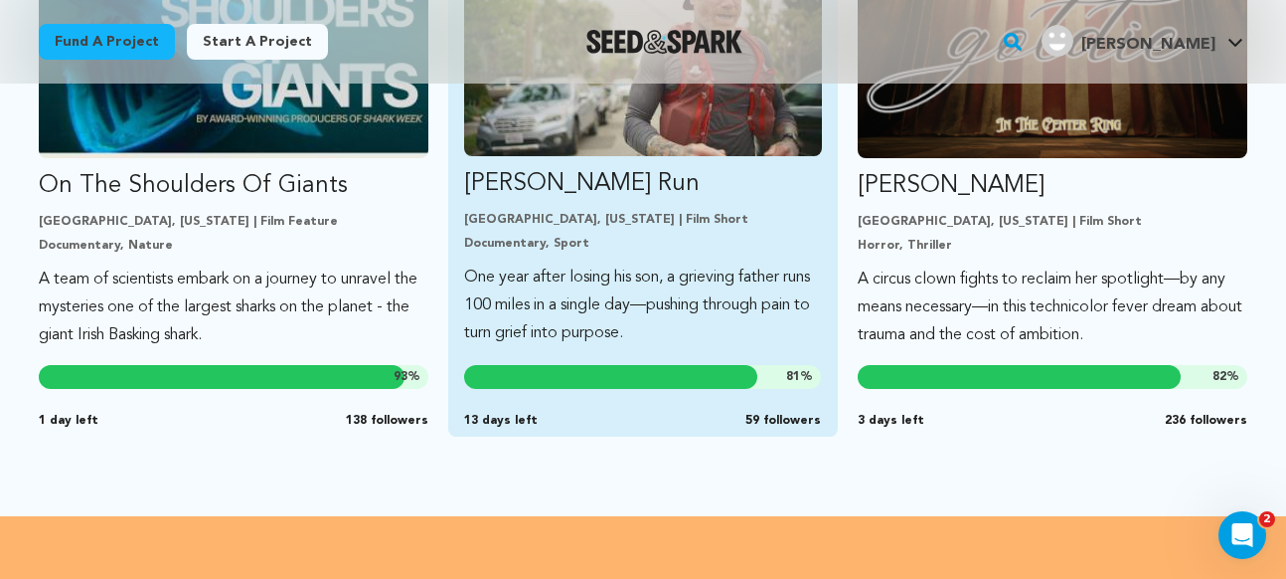
click at [572, 182] on p "Ryan’s Run" at bounding box center [643, 184] width 358 height 32
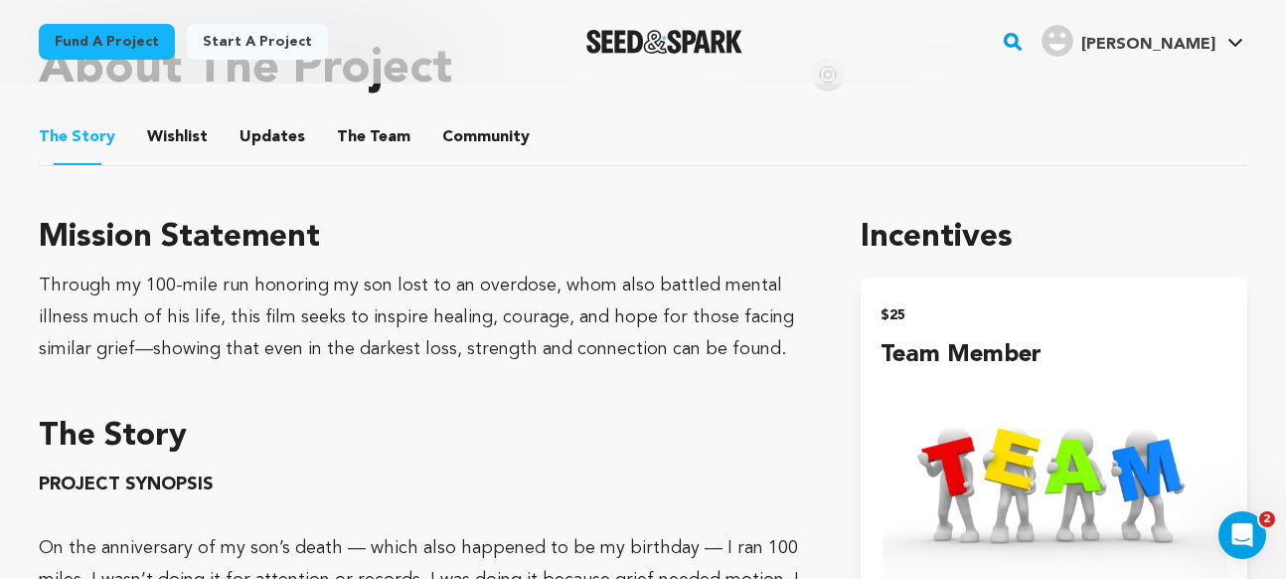
scroll to position [1025, 0]
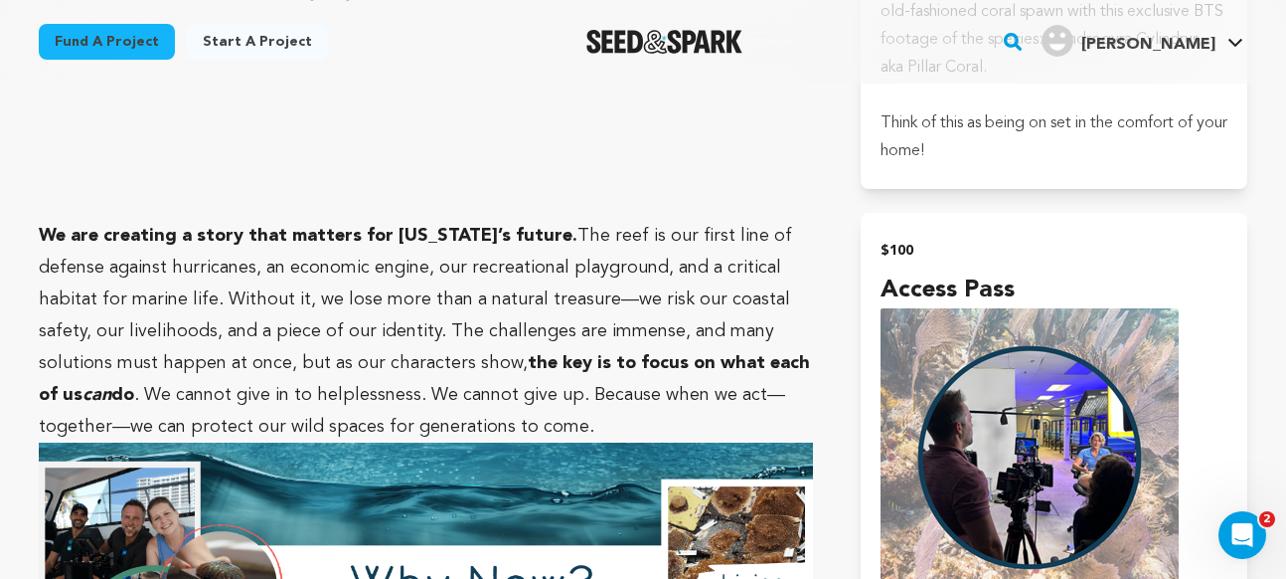
scroll to position [3169, 0]
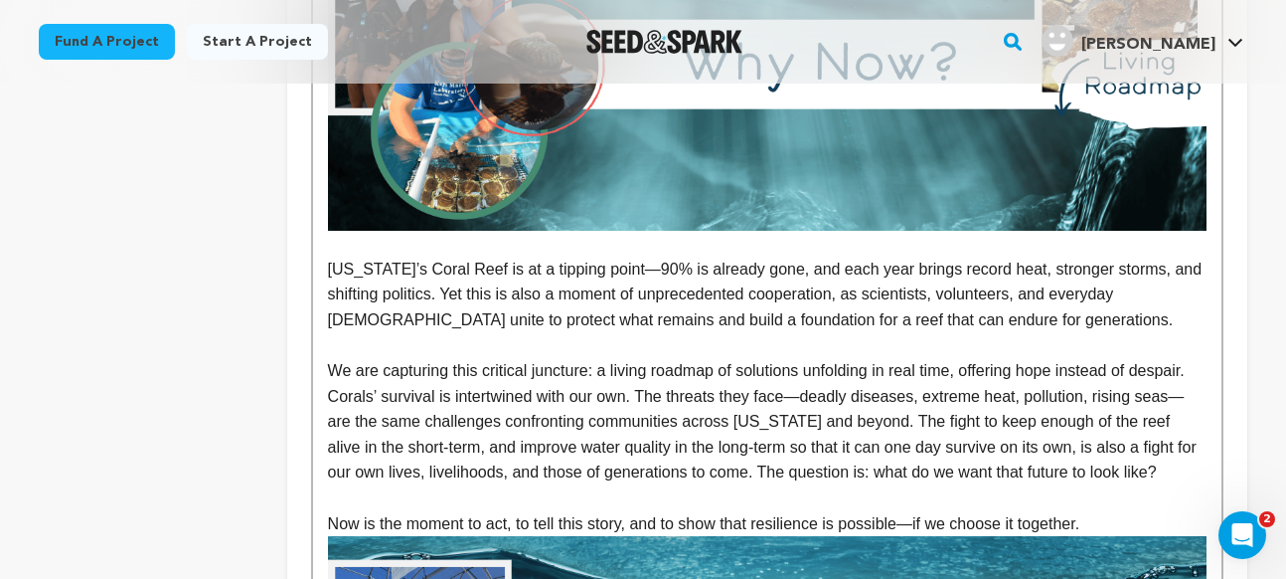
scroll to position [2411, 0]
